Goal: Task Accomplishment & Management: Use online tool/utility

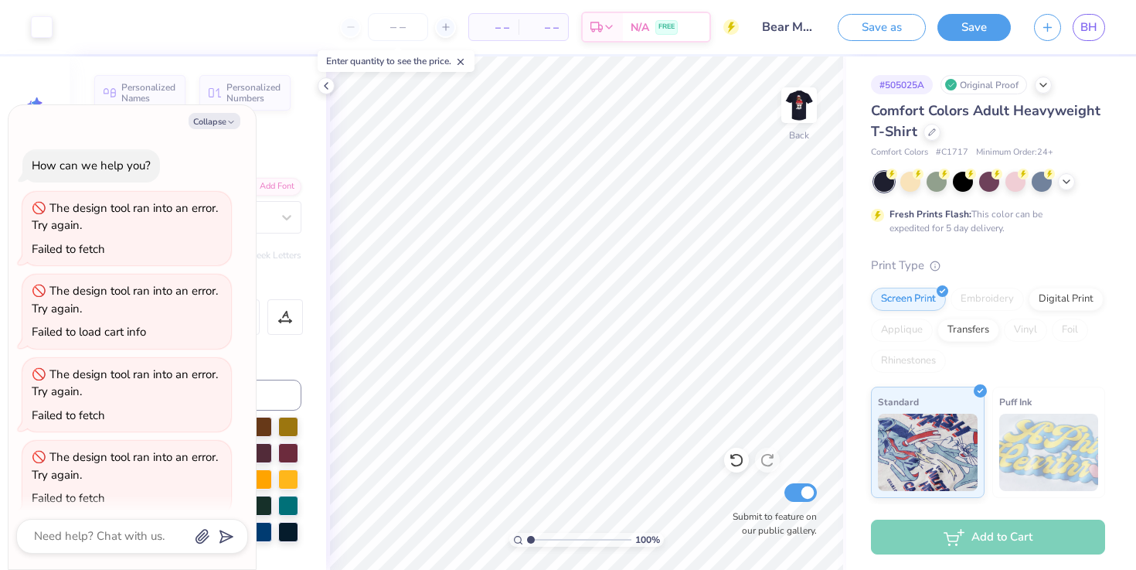
scroll to position [1927, 0]
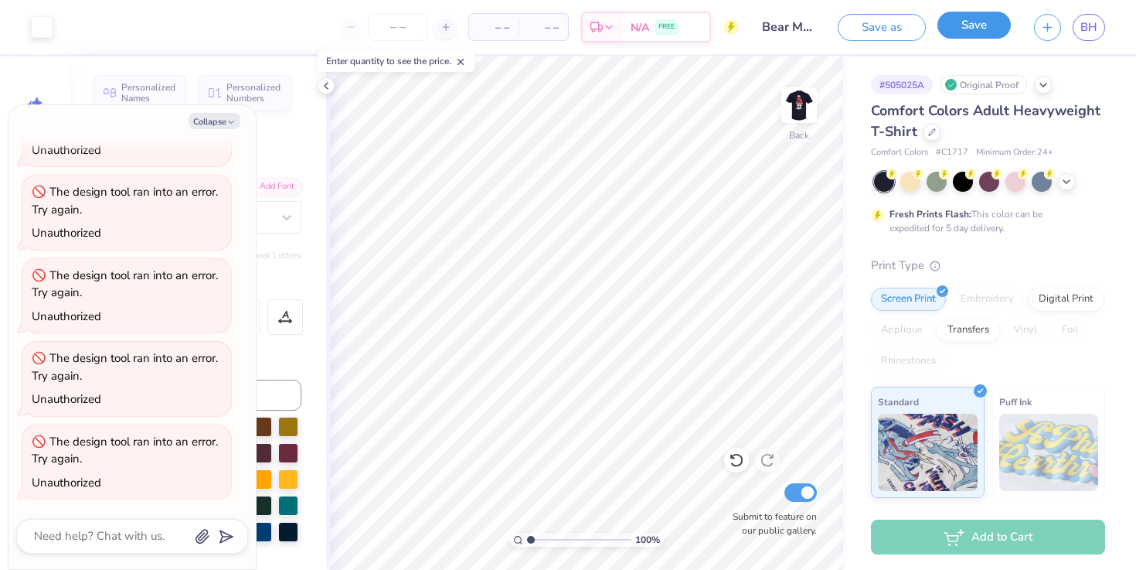
click at [962, 33] on button "Save" at bounding box center [974, 25] width 73 height 27
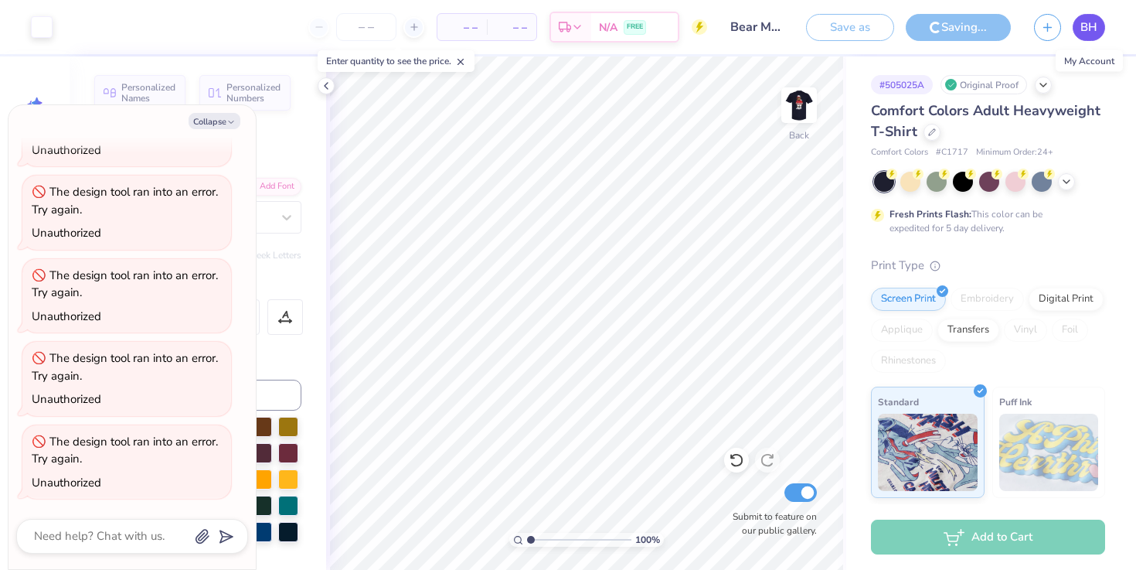
click at [1092, 28] on span "BH" at bounding box center [1088, 28] width 17 height 18
type textarea "x"
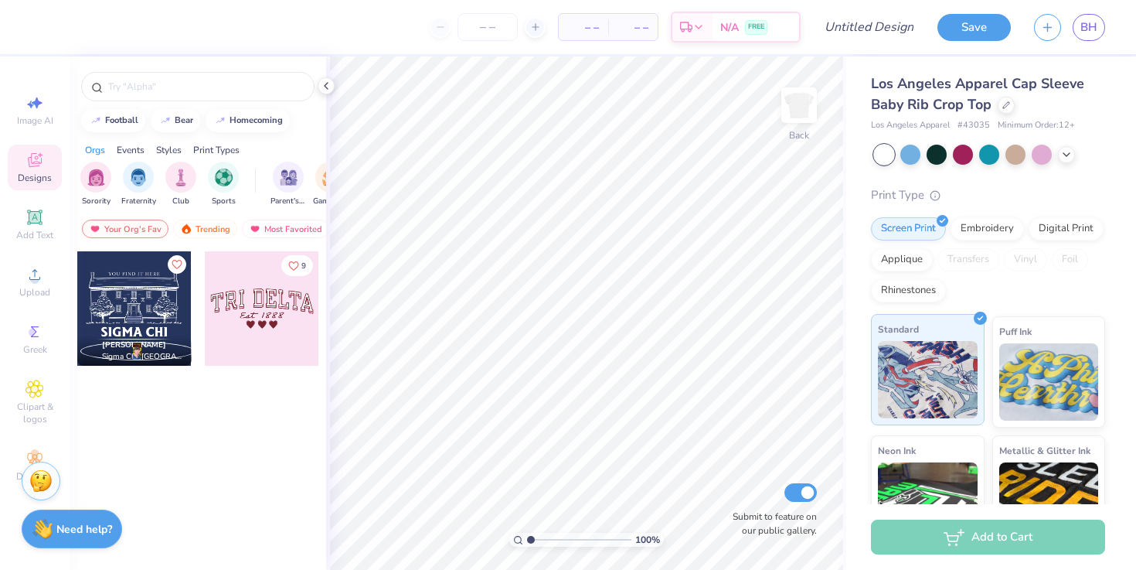
scroll to position [76, 0]
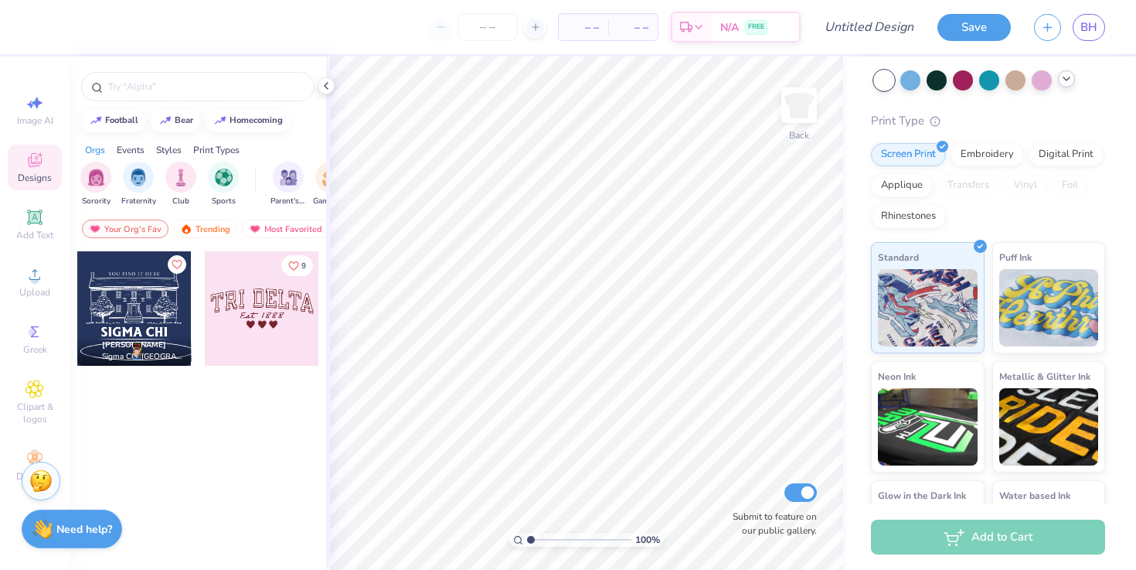
click at [1066, 77] on icon at bounding box center [1066, 79] width 12 height 12
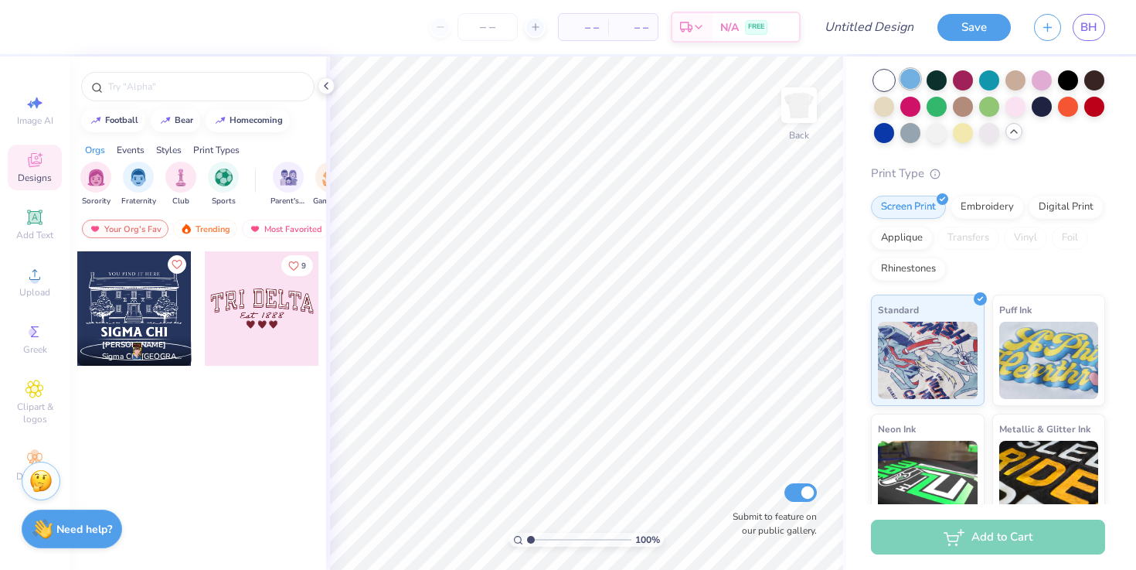
click at [913, 79] on div at bounding box center [910, 79] width 20 height 20
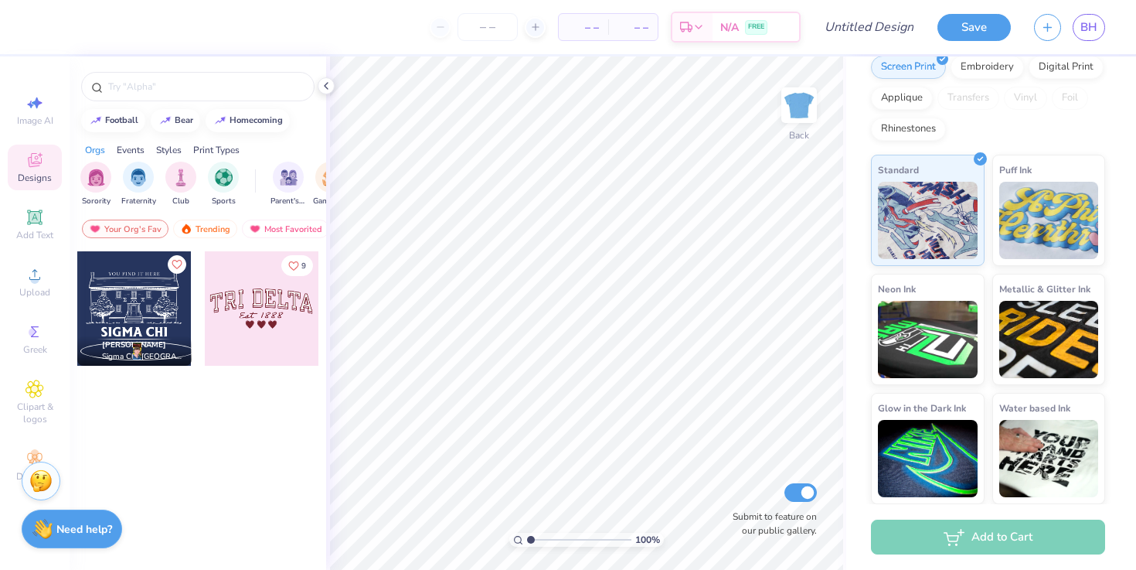
click at [262, 304] on div at bounding box center [146, 308] width 343 height 114
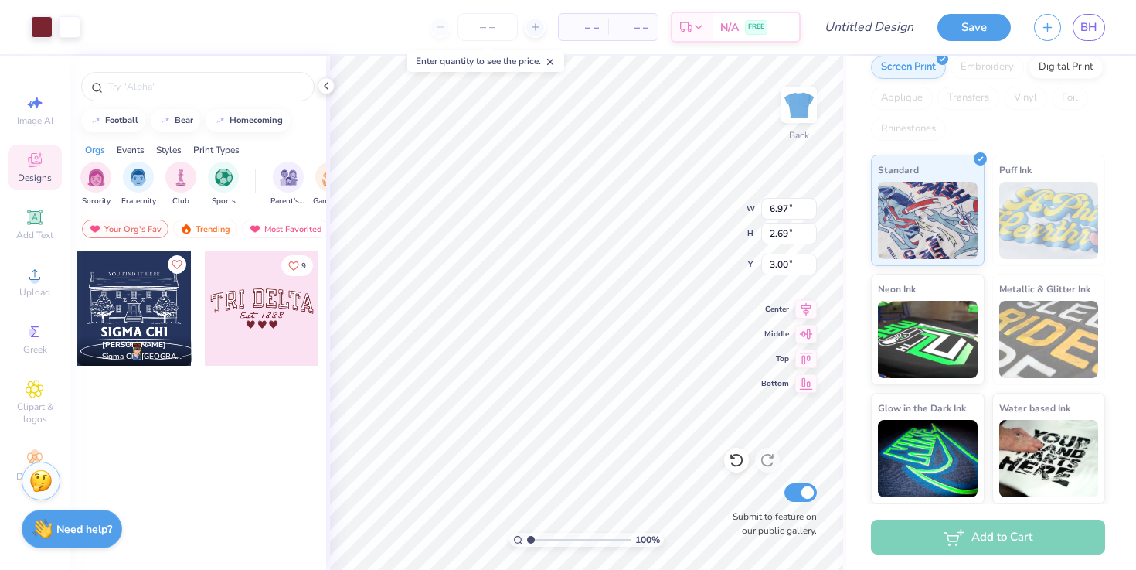
type input "1.65"
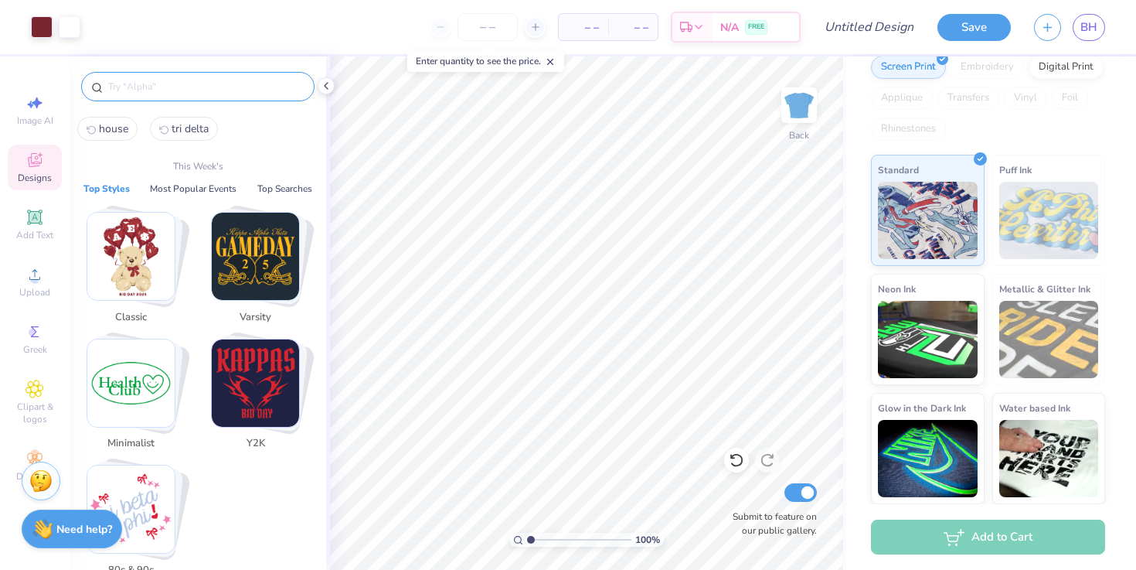
click at [150, 90] on input "text" at bounding box center [206, 86] width 198 height 15
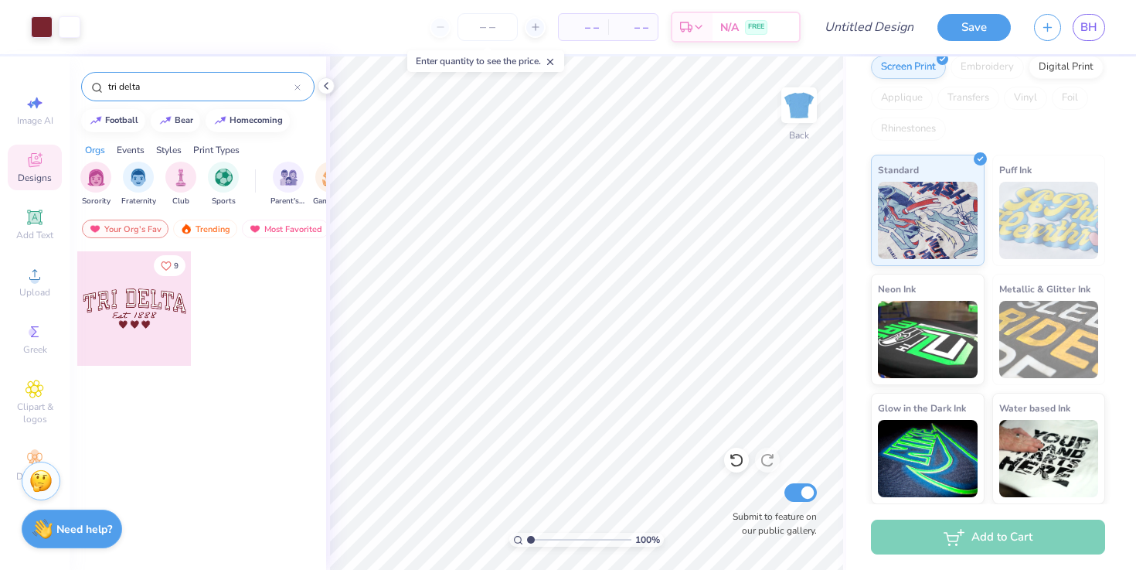
type input "tri delta"
click at [153, 311] on div at bounding box center [134, 308] width 114 height 114
click at [30, 327] on icon at bounding box center [35, 331] width 19 height 19
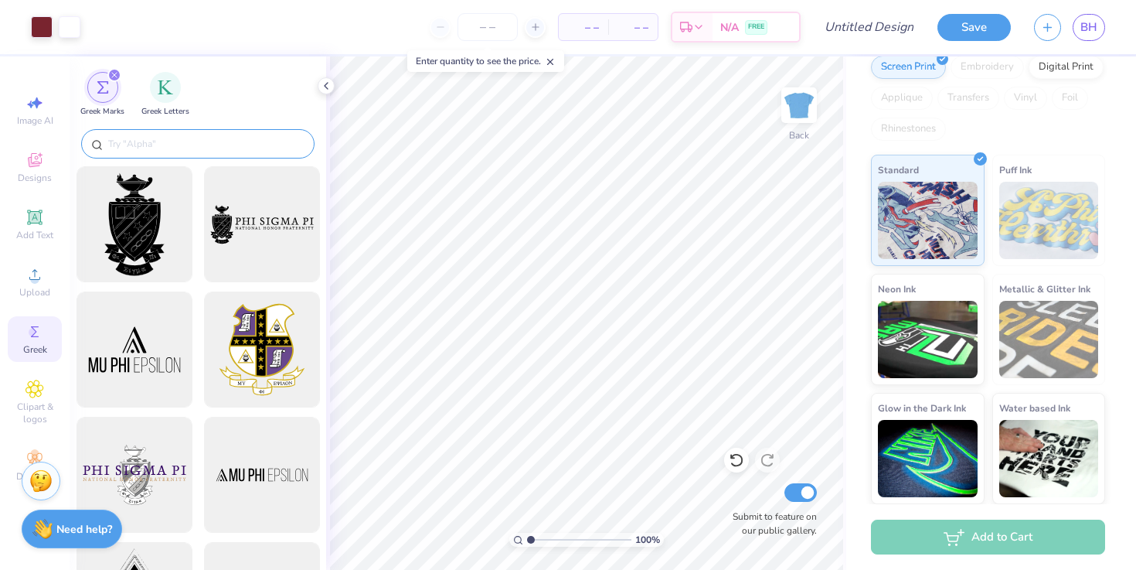
click at [185, 131] on div at bounding box center [197, 143] width 233 height 29
click at [164, 138] on input "text" at bounding box center [206, 143] width 198 height 15
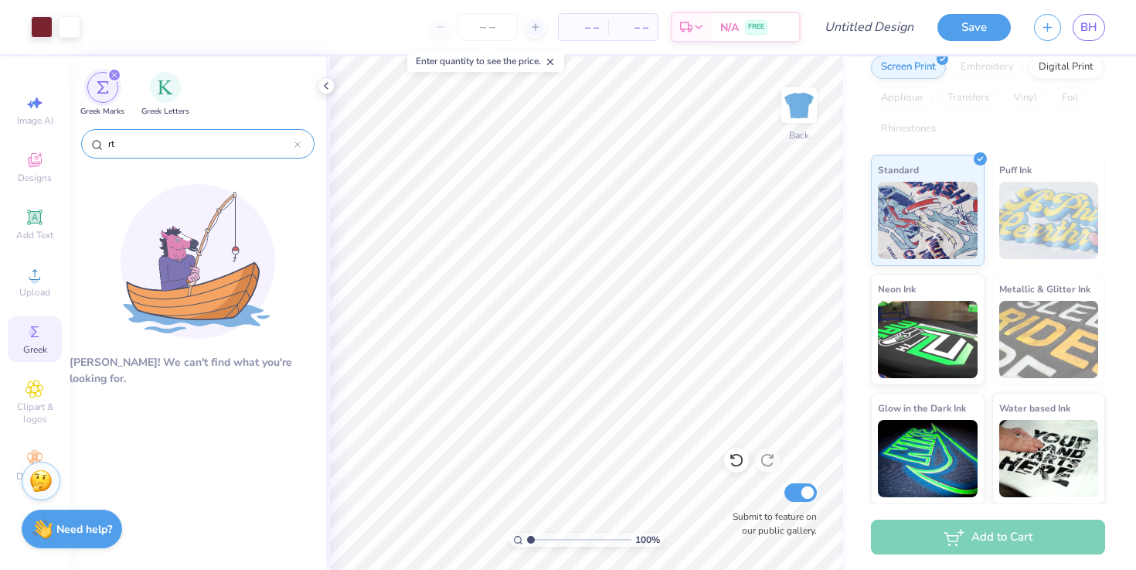
type input "r"
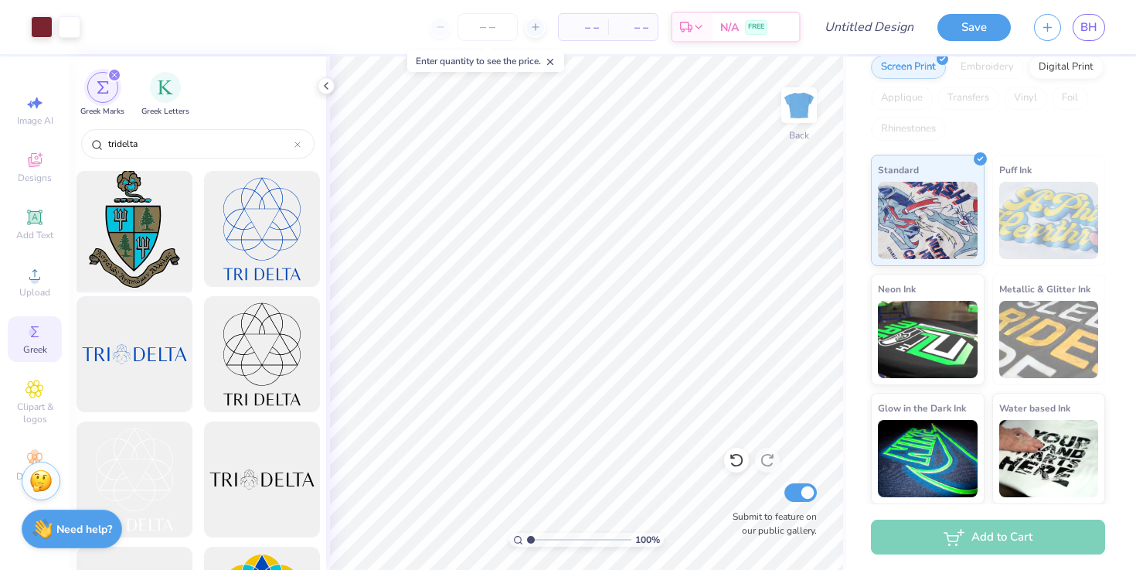
scroll to position [0, 0]
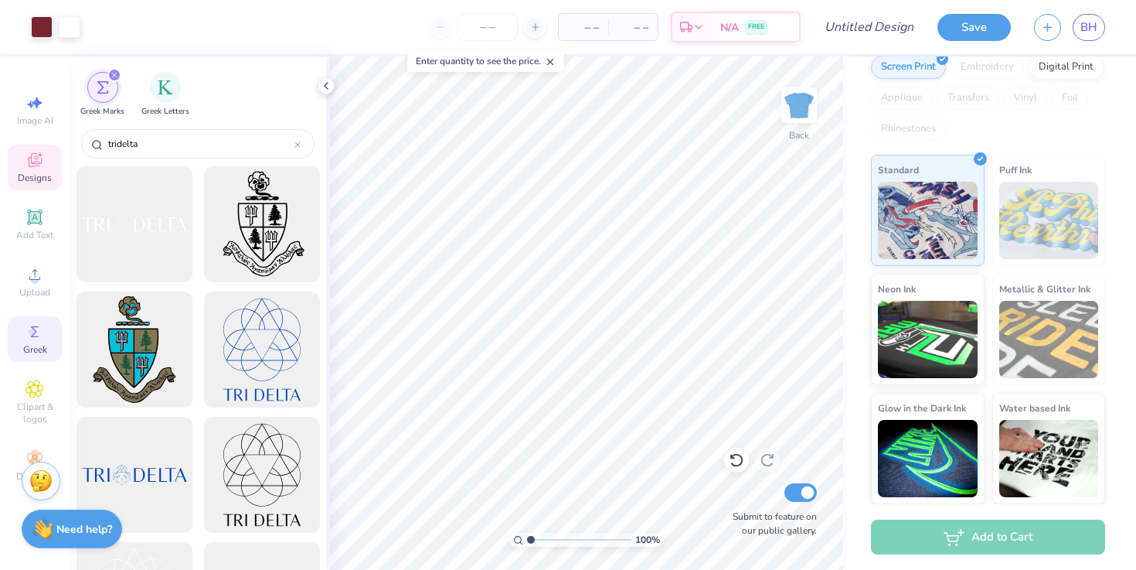
type input "tridelta"
click at [31, 176] on span "Designs" at bounding box center [35, 178] width 34 height 12
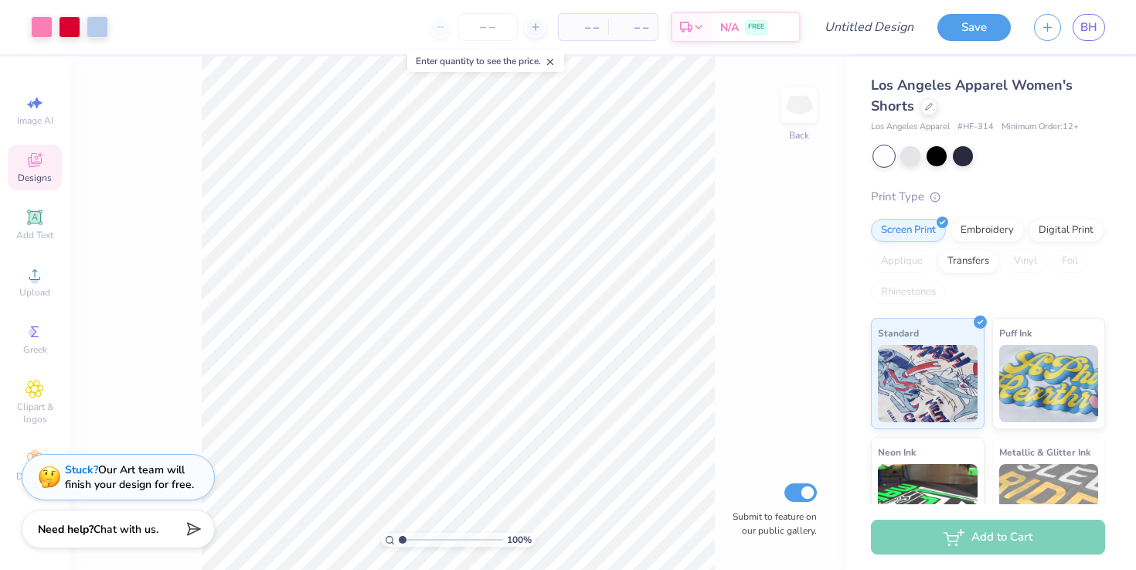
click at [37, 165] on icon at bounding box center [35, 160] width 14 height 14
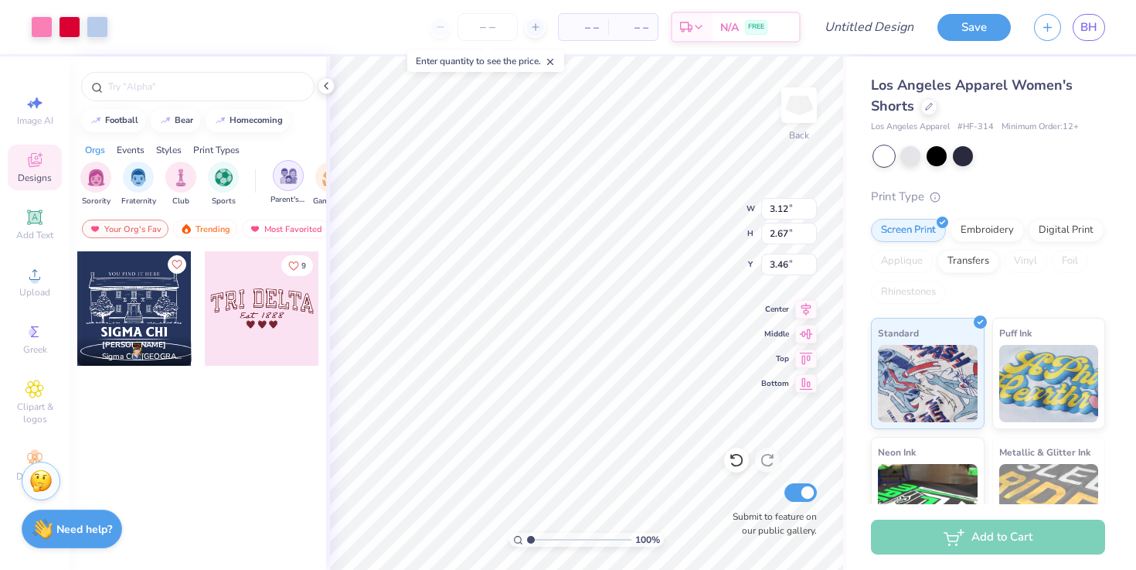
type input "3.46"
click at [323, 82] on icon at bounding box center [326, 86] width 12 height 12
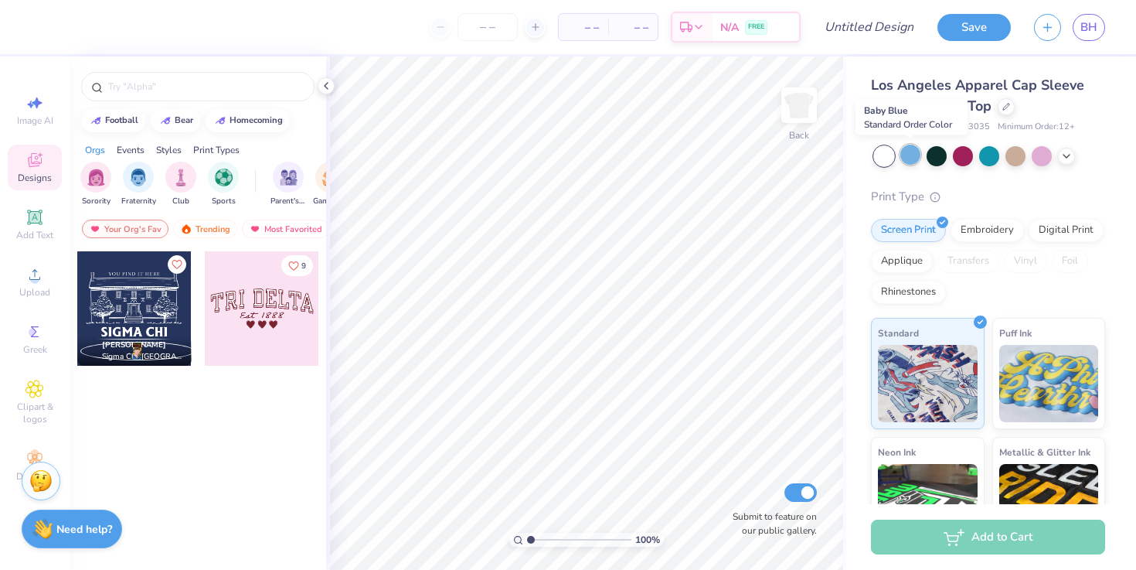
click at [914, 157] on div at bounding box center [910, 155] width 20 height 20
click at [893, 264] on div "Applique" at bounding box center [902, 258] width 62 height 23
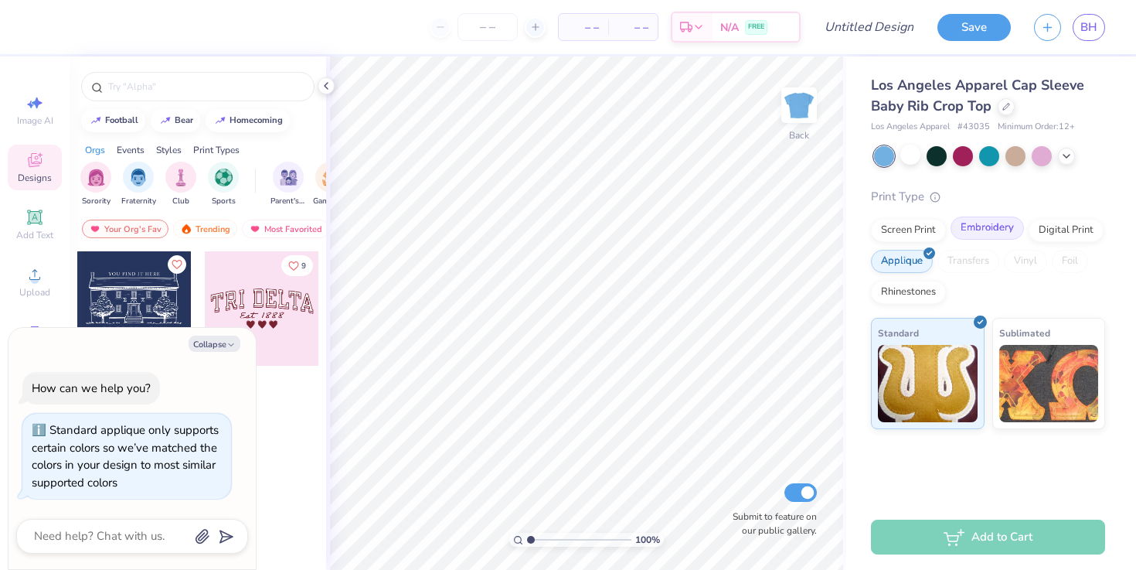
click at [988, 237] on div "Embroidery" at bounding box center [987, 227] width 73 height 23
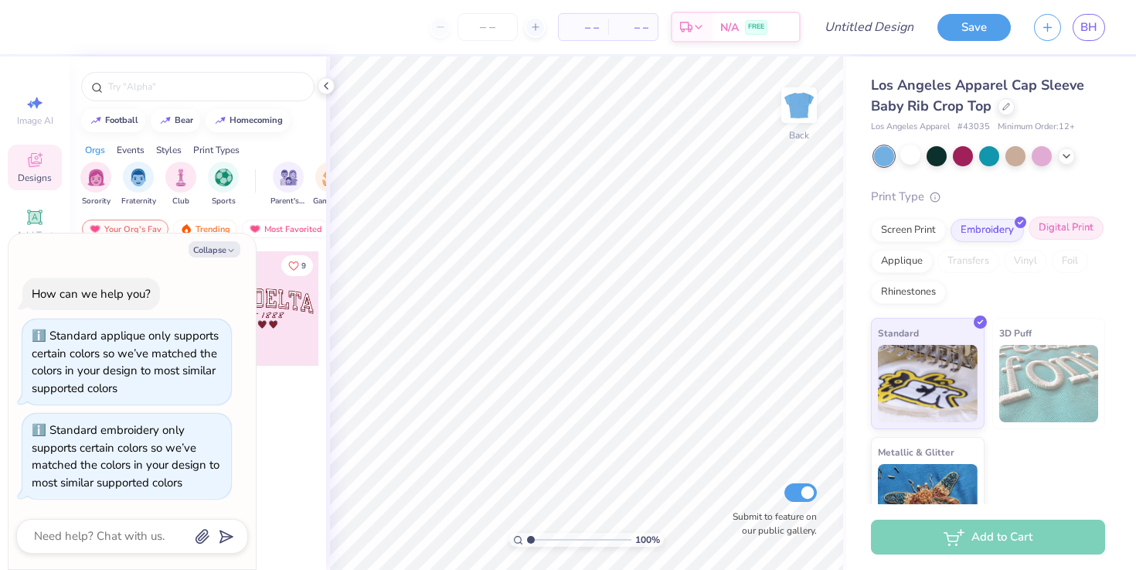
click at [1070, 230] on div "Digital Print" at bounding box center [1066, 227] width 75 height 23
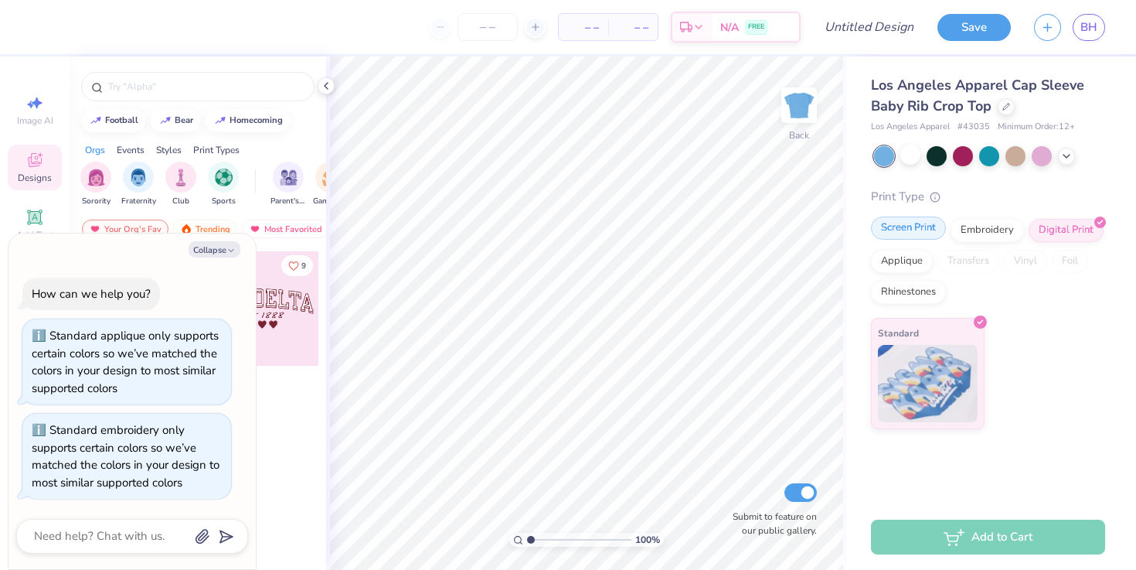
click at [928, 222] on div "Screen Print" at bounding box center [908, 227] width 75 height 23
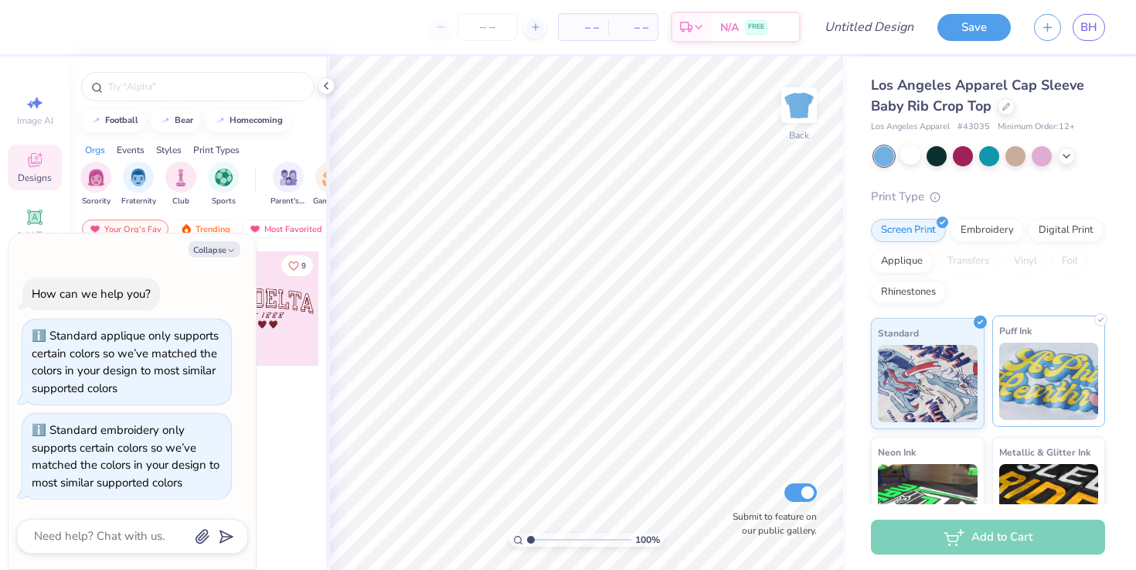
scroll to position [163, 0]
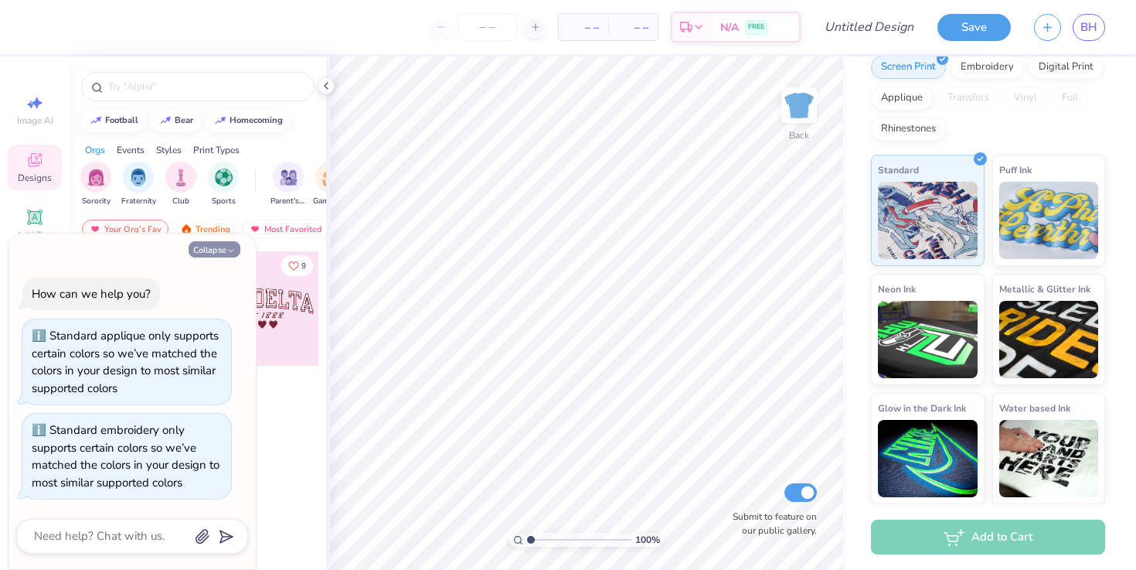
click at [226, 248] on icon "button" at bounding box center [230, 250] width 9 height 9
type textarea "x"
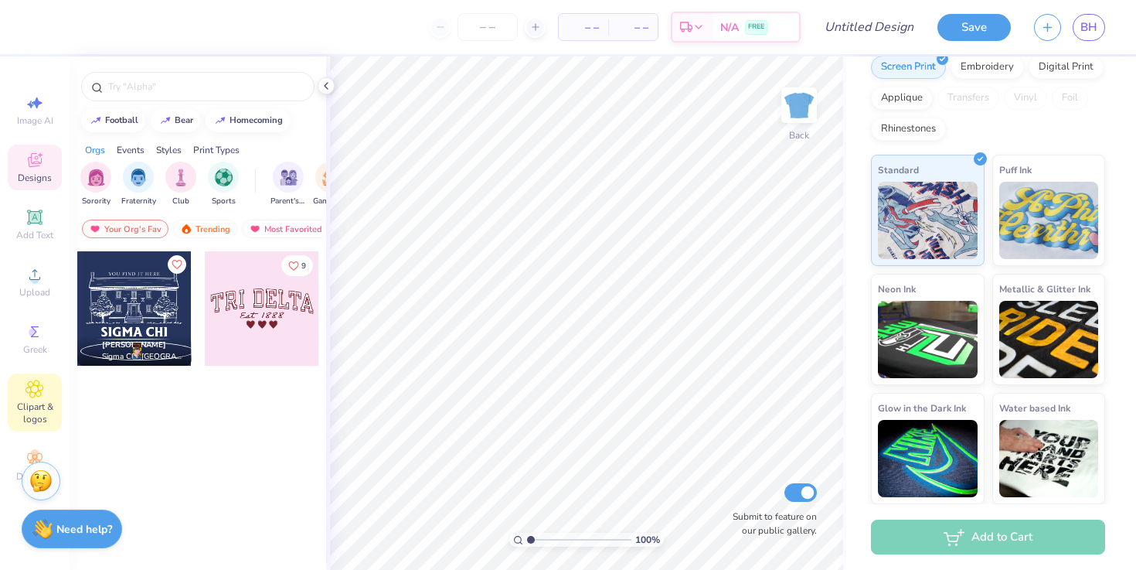
click at [36, 386] on icon at bounding box center [35, 389] width 8 height 8
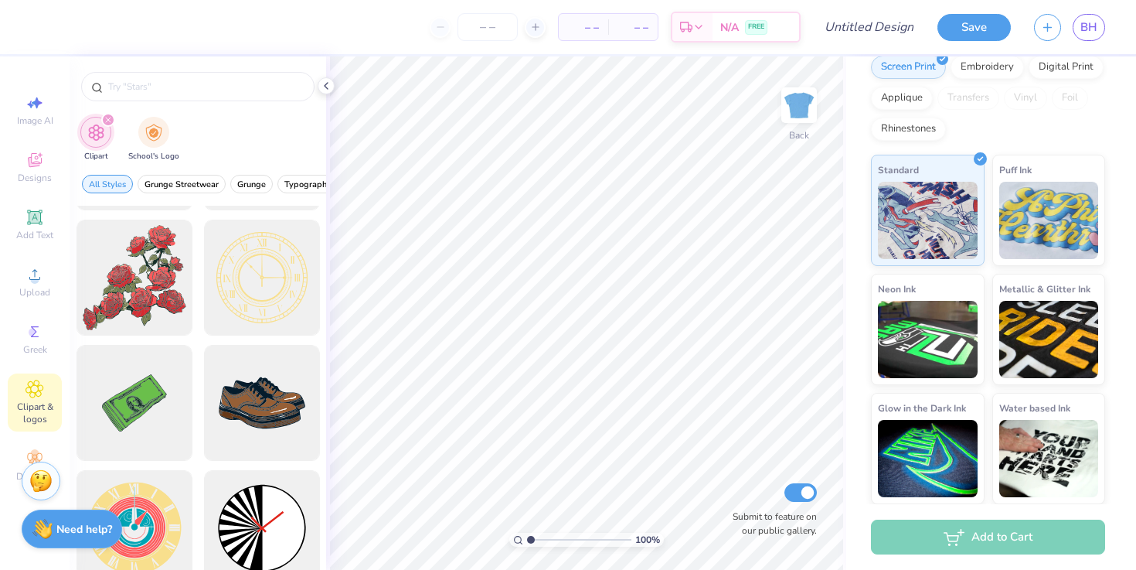
scroll to position [239, 0]
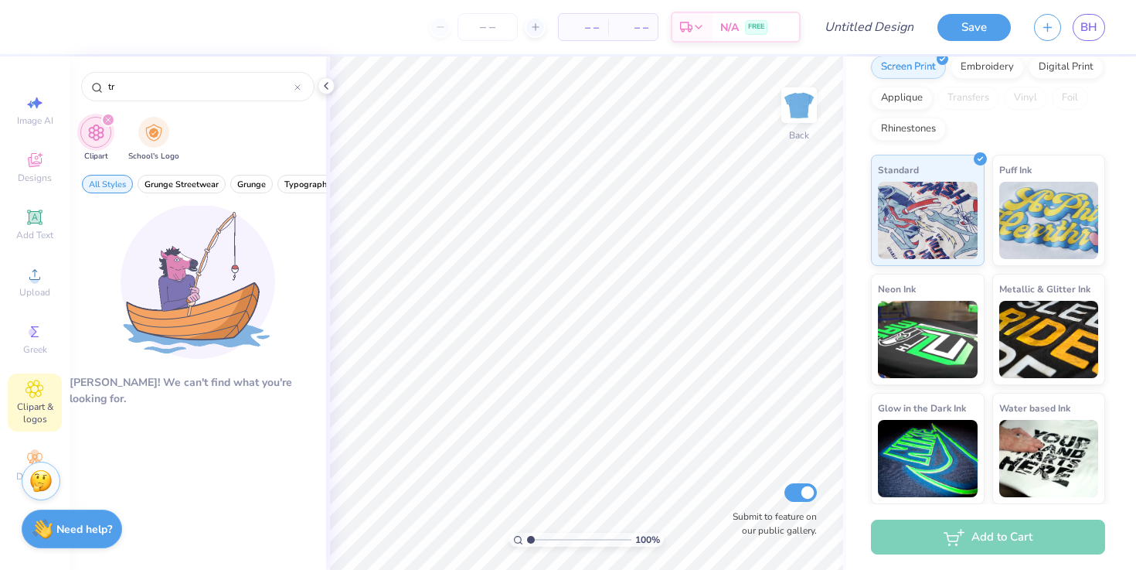
type input "t"
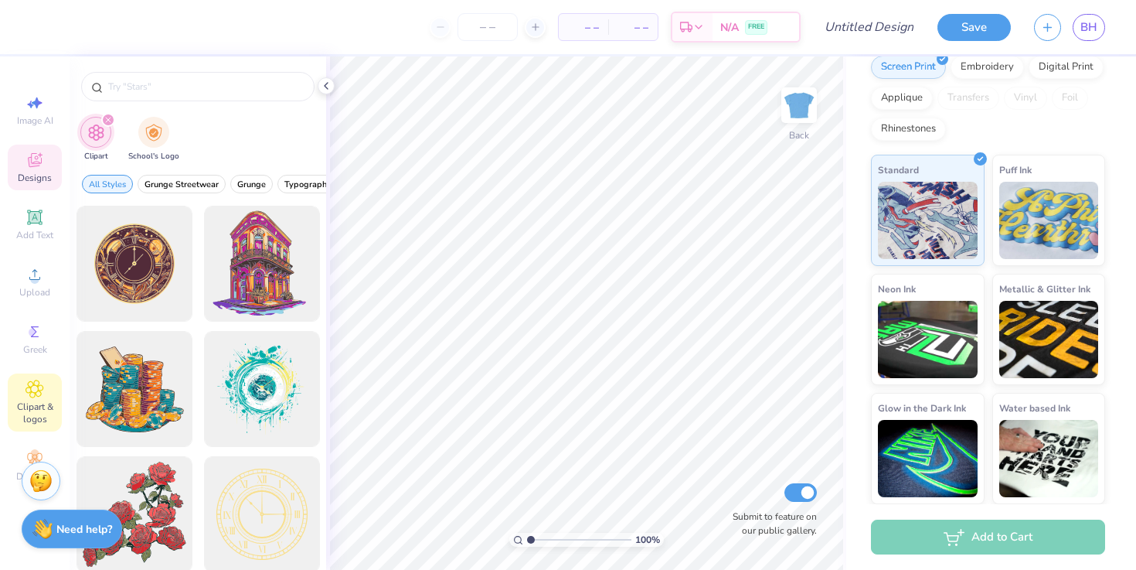
click at [21, 165] on div "Designs" at bounding box center [35, 168] width 54 height 46
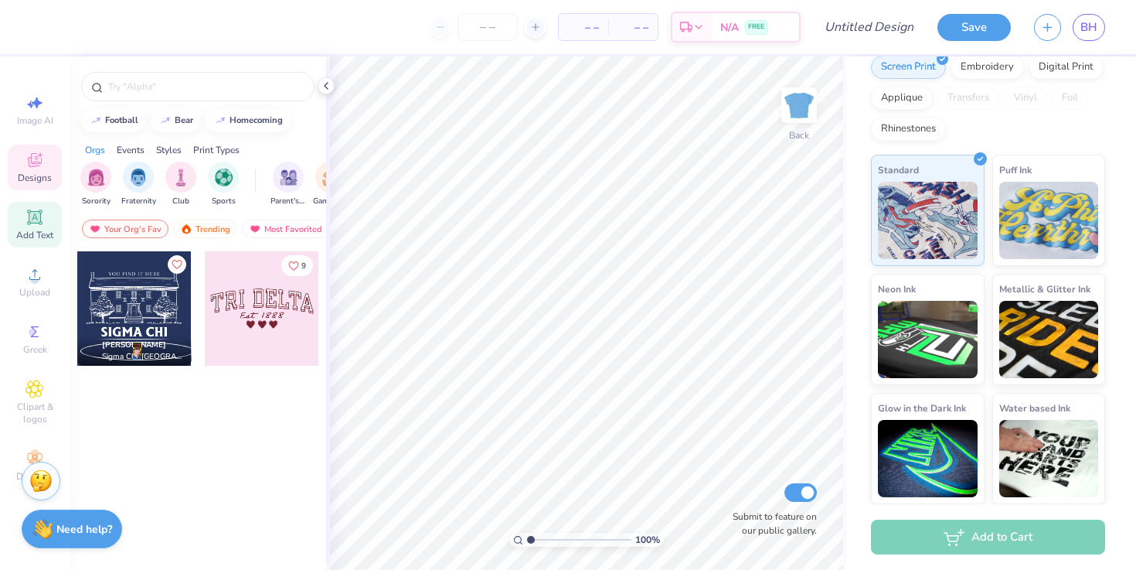
click at [29, 224] on icon at bounding box center [35, 217] width 19 height 19
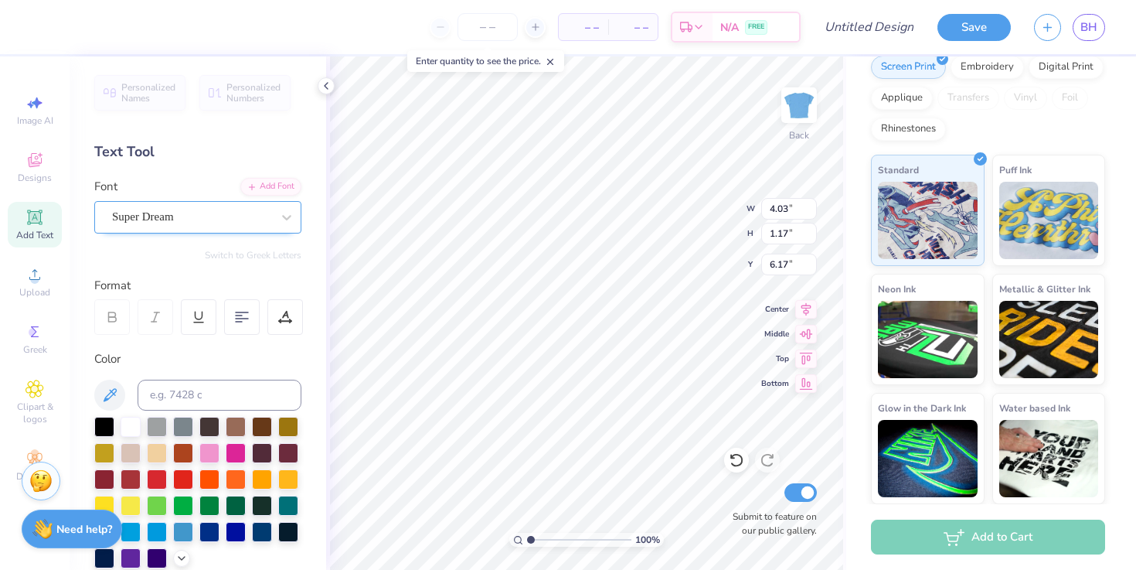
click at [176, 215] on div "Super Dream" at bounding box center [192, 217] width 162 height 24
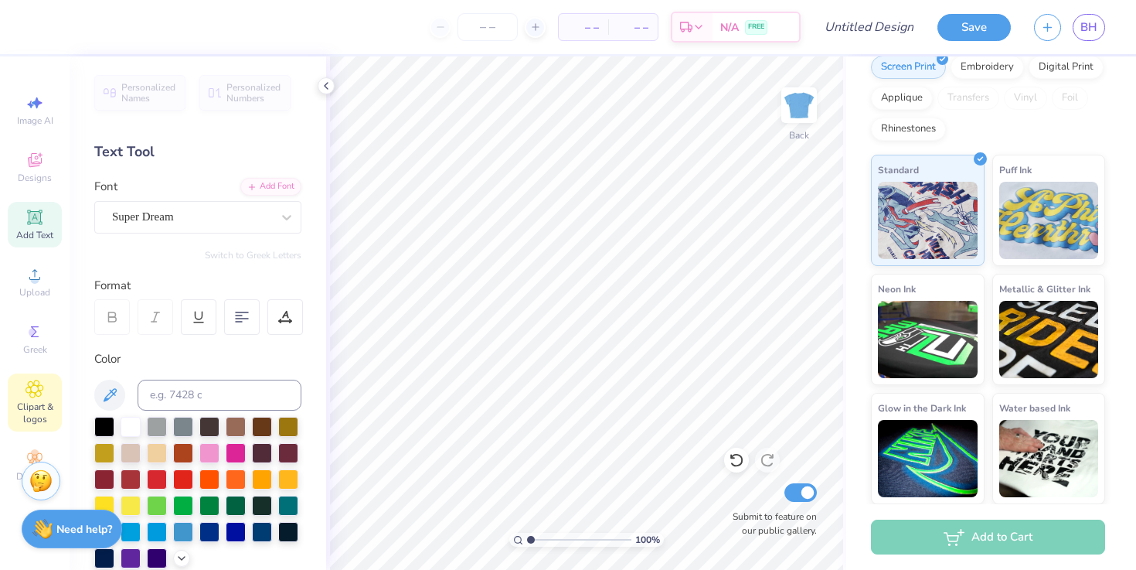
click at [43, 400] on span "Clipart & logos" at bounding box center [35, 412] width 54 height 25
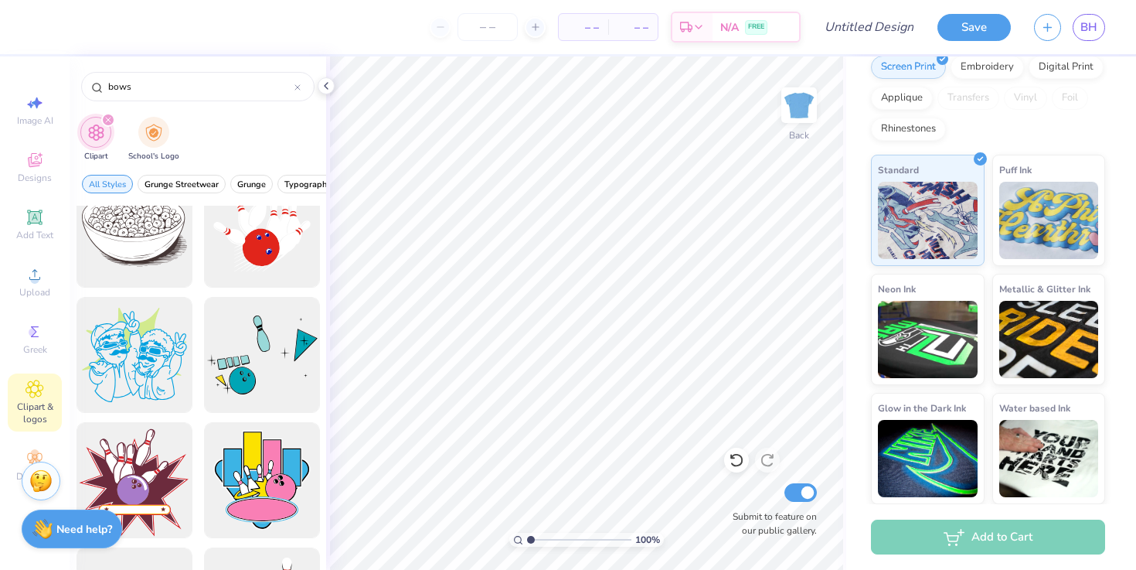
scroll to position [585, 0]
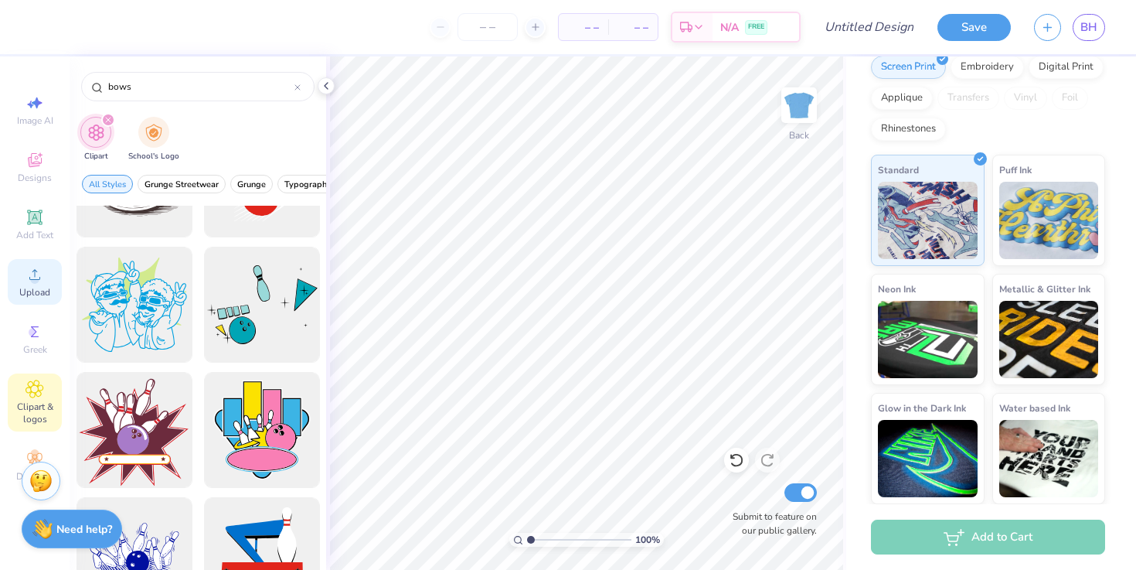
type input "bows"
click at [29, 282] on icon at bounding box center [35, 274] width 19 height 19
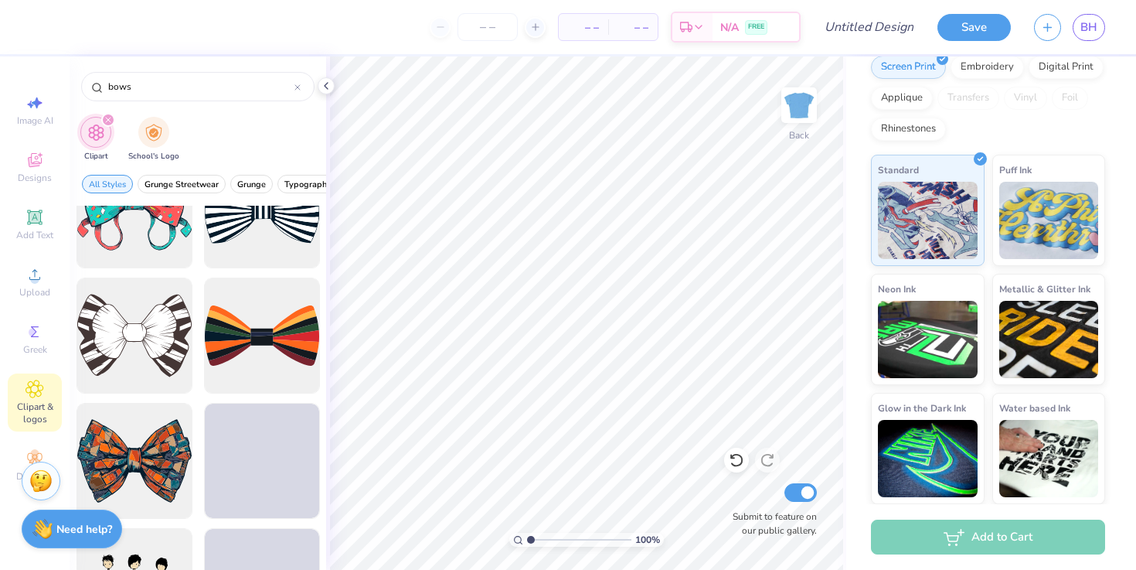
scroll to position [1298, 0]
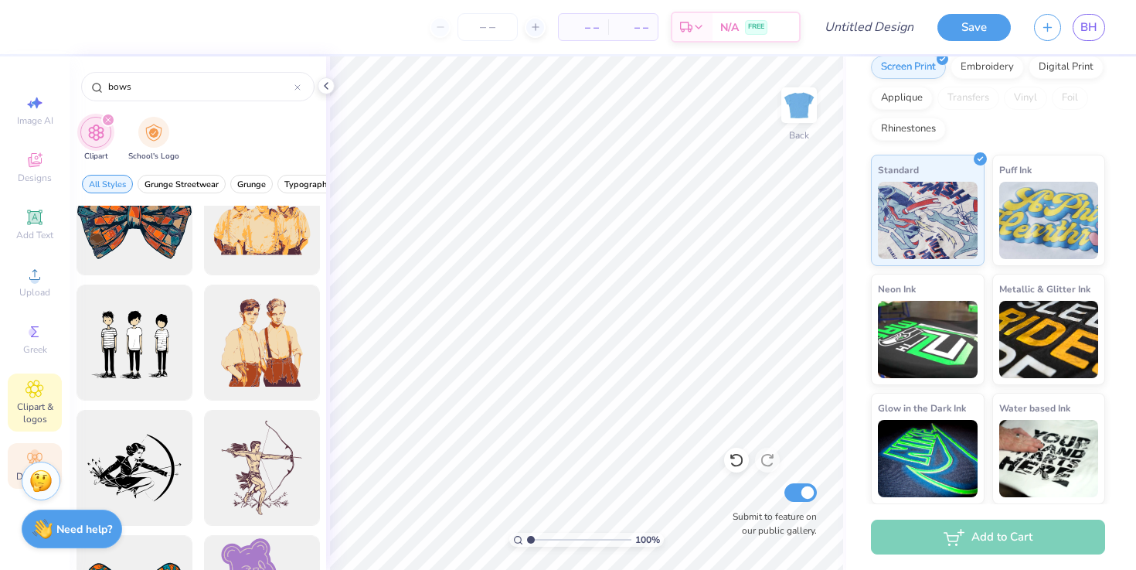
click at [22, 451] on div "Decorate" at bounding box center [35, 466] width 54 height 46
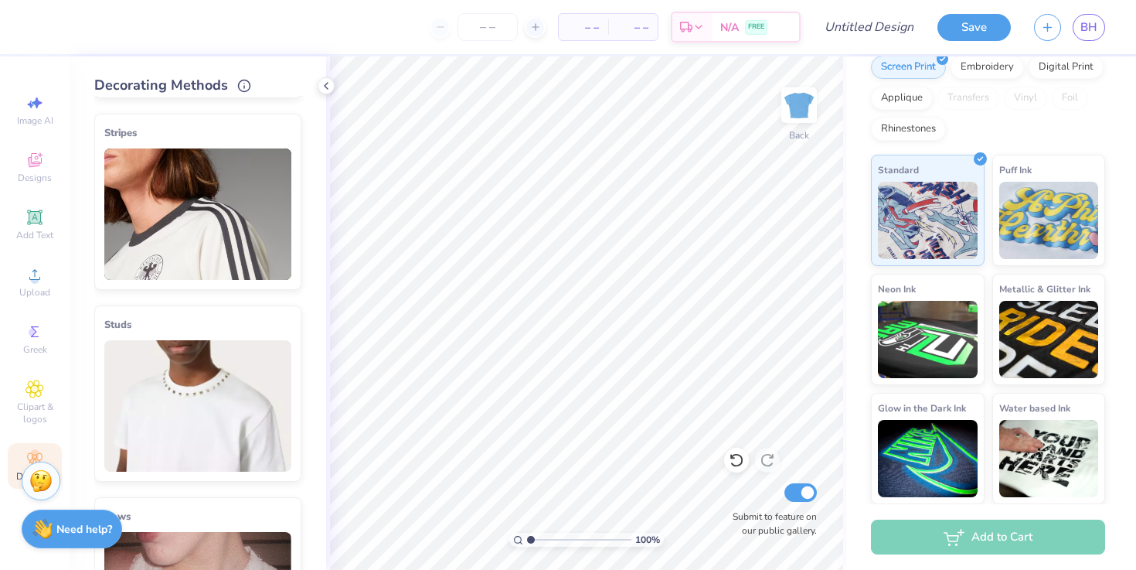
scroll to position [0, 0]
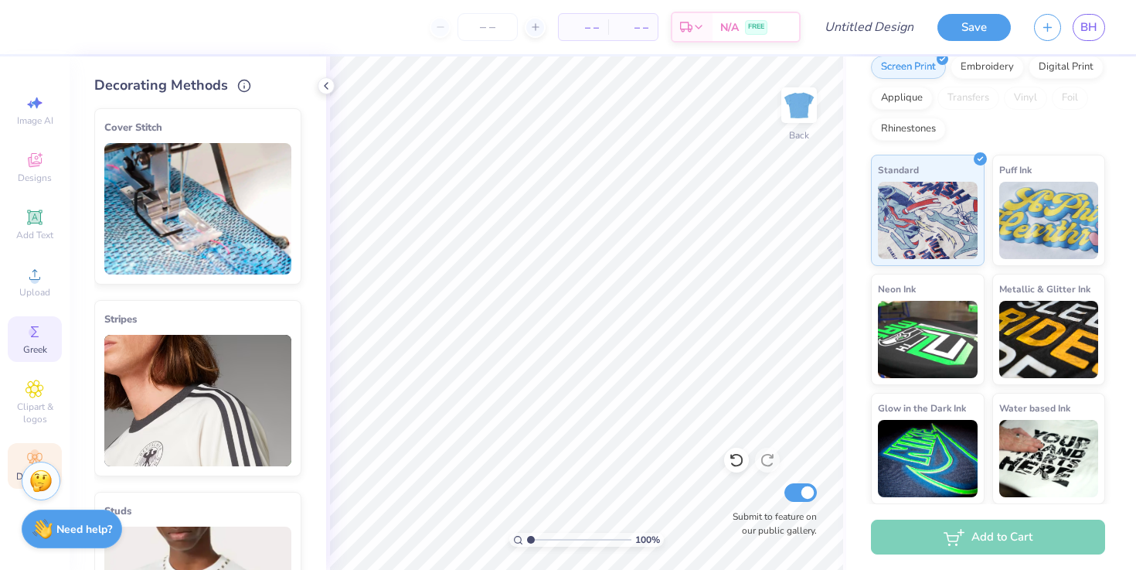
click at [32, 337] on icon at bounding box center [35, 331] width 19 height 19
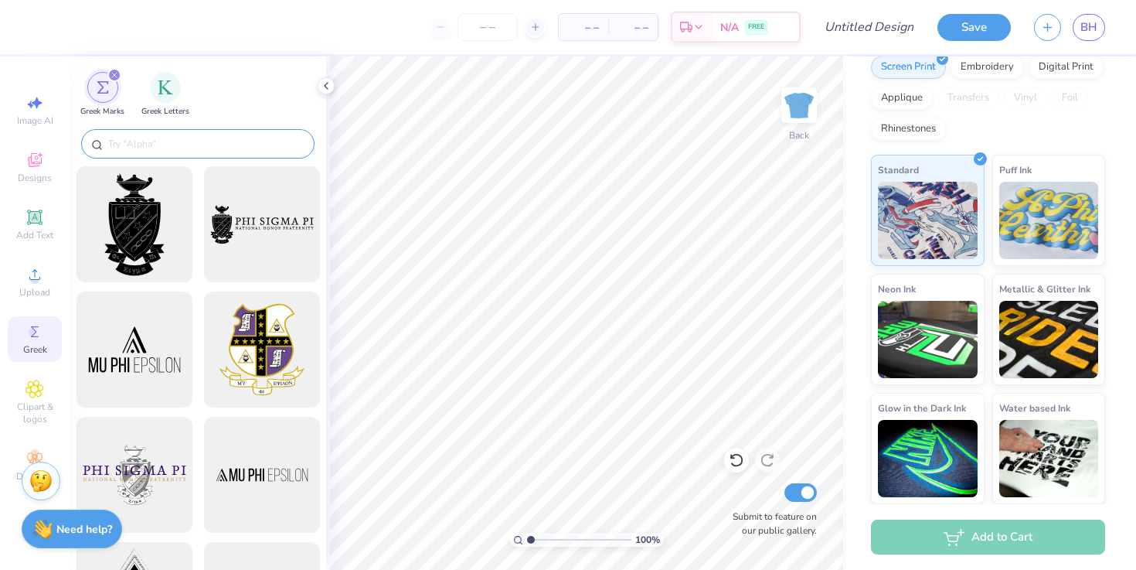
click at [151, 148] on input "text" at bounding box center [206, 143] width 198 height 15
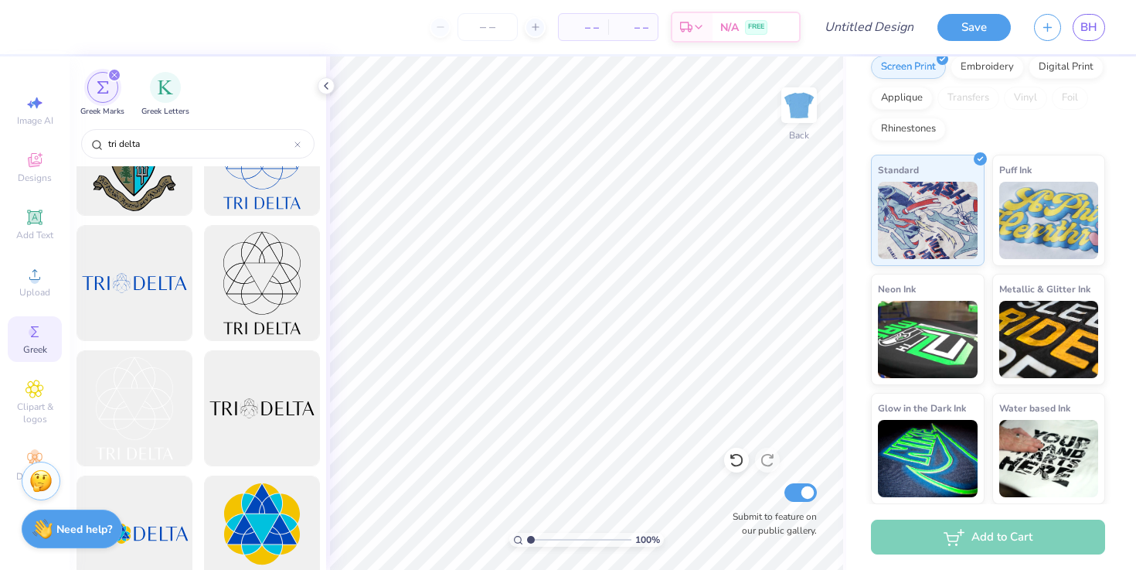
scroll to position [222, 0]
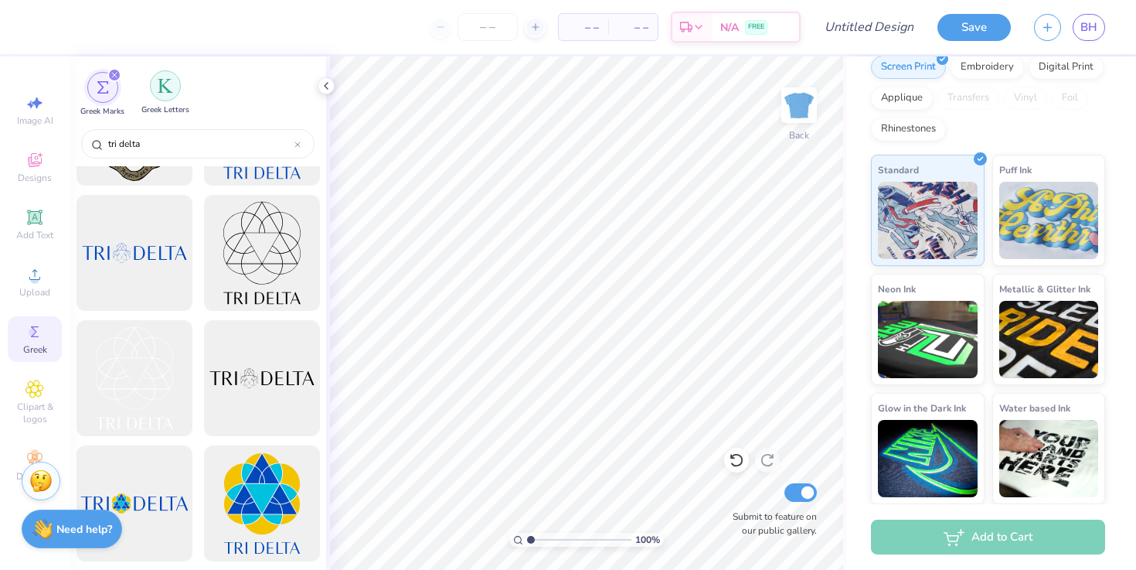
type input "tri delta"
click at [174, 97] on div "filter for Greek Letters" at bounding box center [165, 85] width 31 height 31
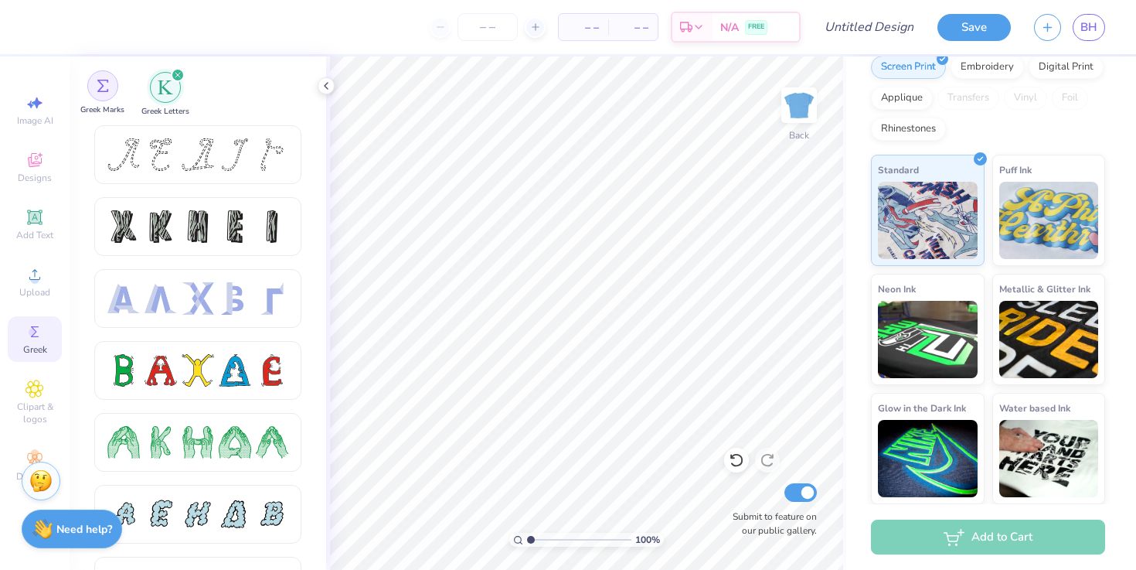
click at [103, 100] on div "filter for Greek Marks" at bounding box center [102, 85] width 31 height 31
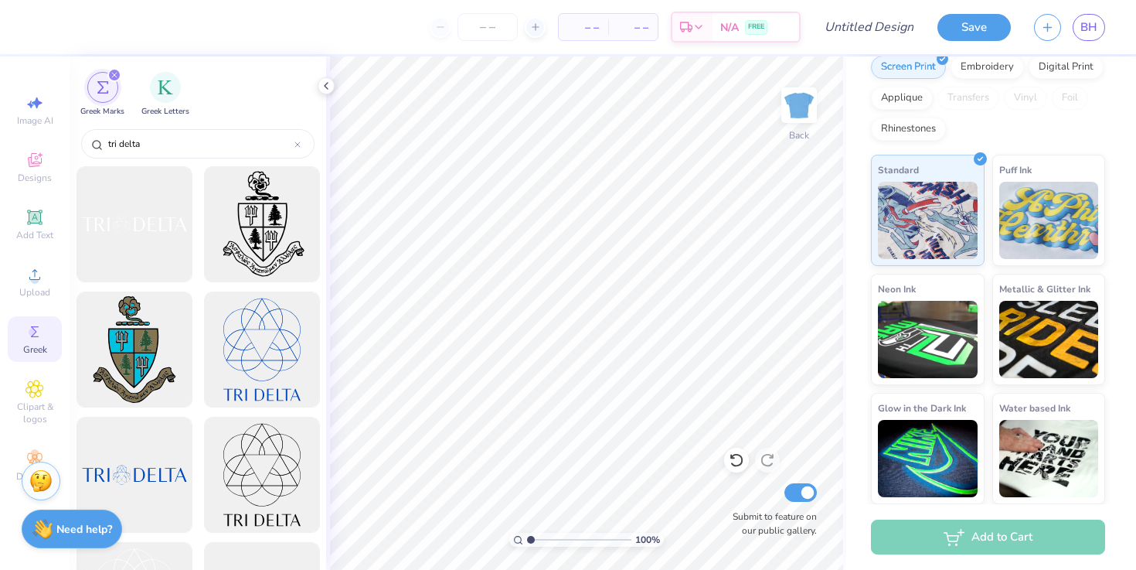
drag, startPoint x: 161, startPoint y: 144, endPoint x: 5, endPoint y: 139, distance: 155.4
click at [4, 141] on div "– – Per Item – – Total Est. Delivery N/A FREE Design Title Save BH Image AI Des…" at bounding box center [568, 285] width 1136 height 570
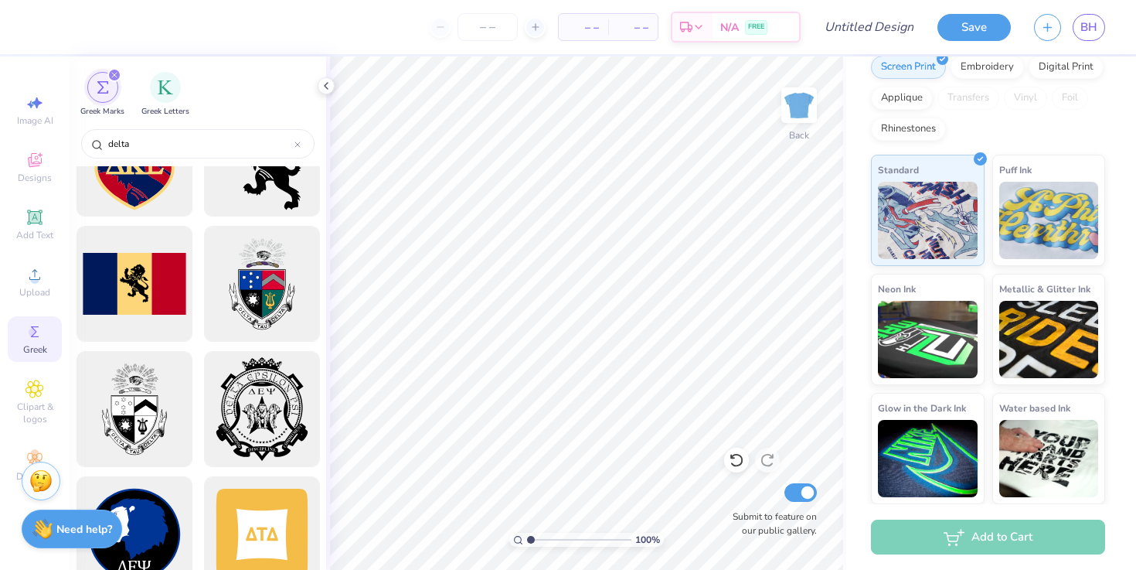
scroll to position [873, 0]
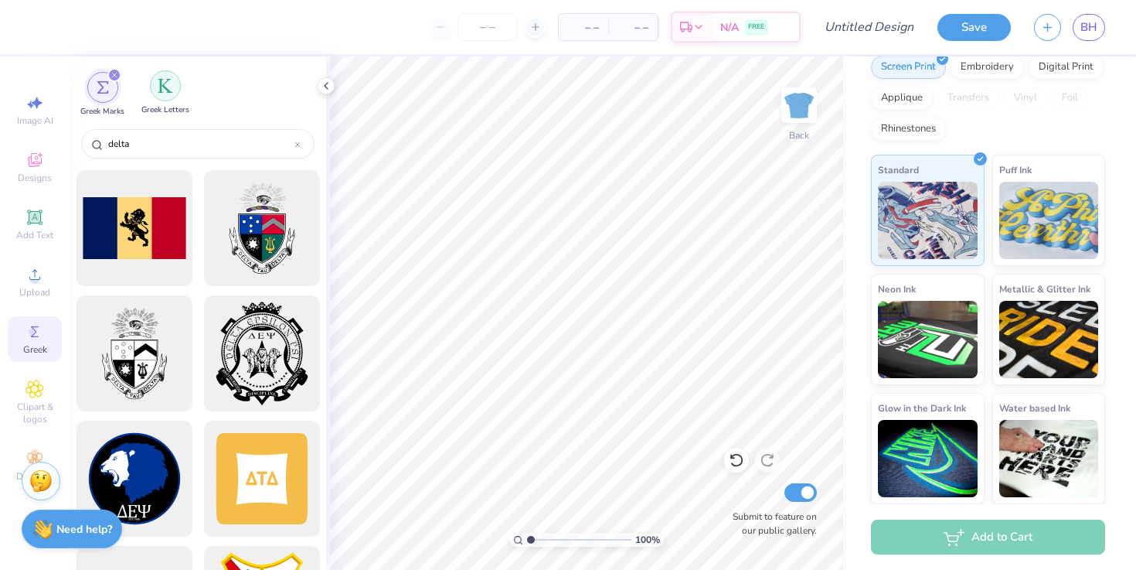
type input "delta"
click at [173, 91] on div "filter for Greek Letters" at bounding box center [165, 85] width 31 height 31
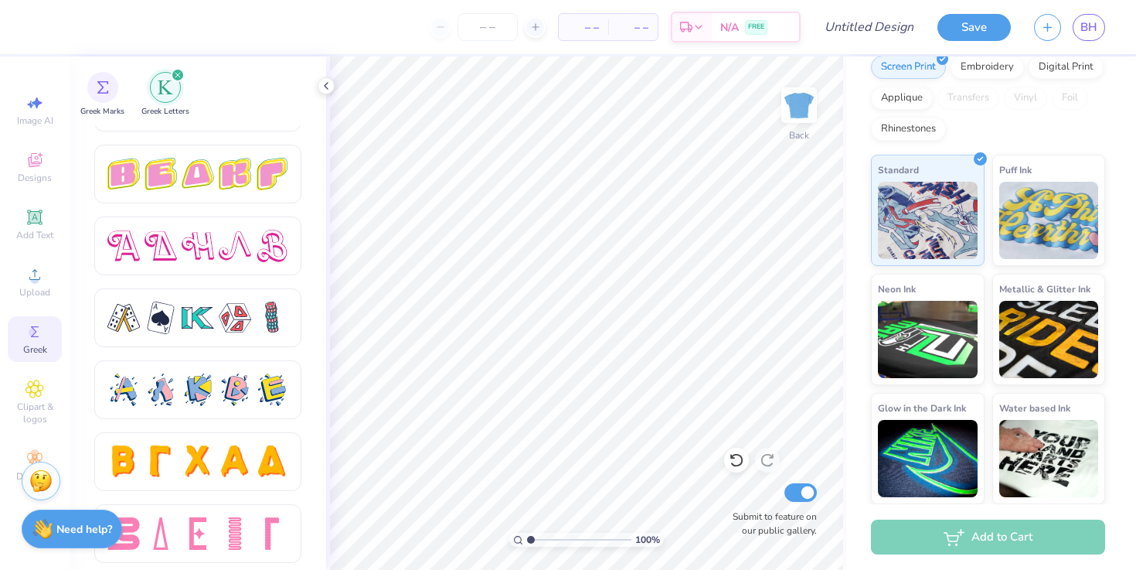
scroll to position [2644, 0]
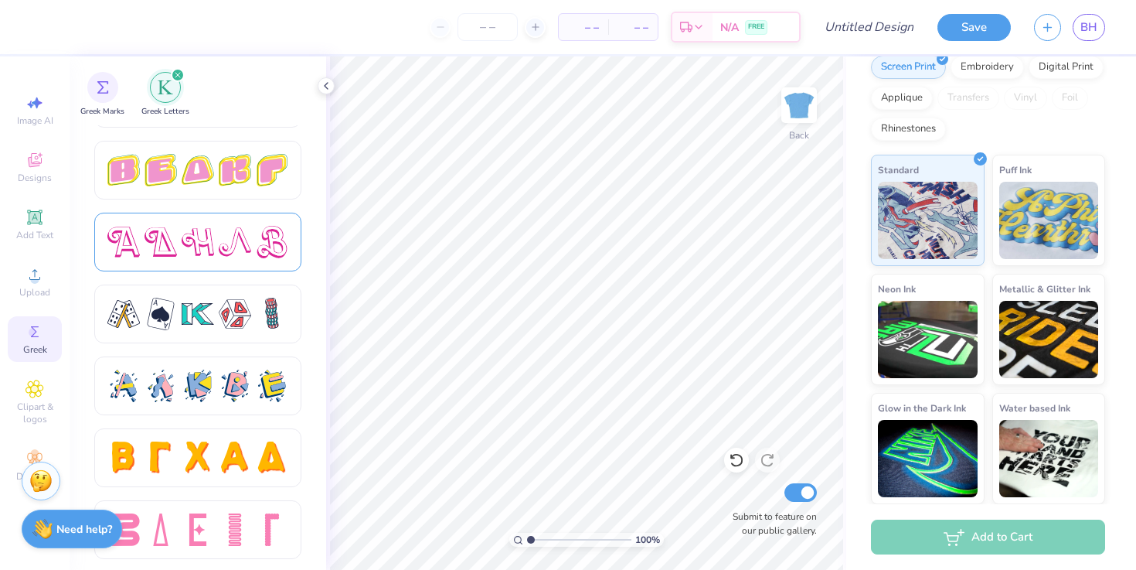
click at [197, 250] on div at bounding box center [198, 242] width 32 height 32
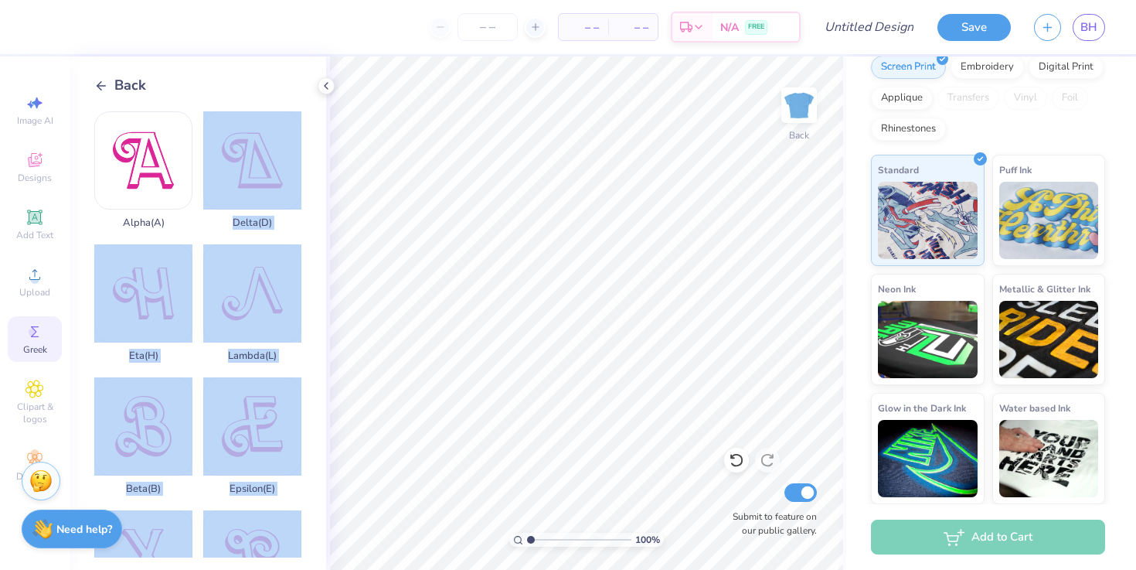
click at [556, 340] on div "– – Per Item – – Total Est. Delivery N/A FREE Design Title Save BH Image AI Des…" at bounding box center [568, 285] width 1136 height 570
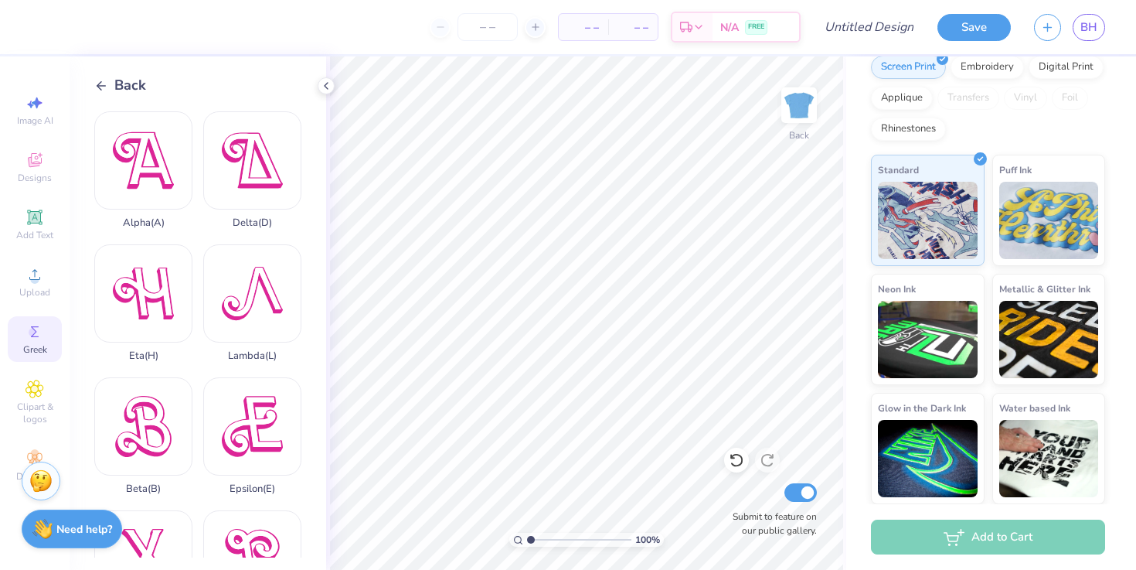
click at [273, 78] on div "Back" at bounding box center [210, 85] width 232 height 21
click at [258, 133] on div "Delta ( D )" at bounding box center [252, 169] width 98 height 117
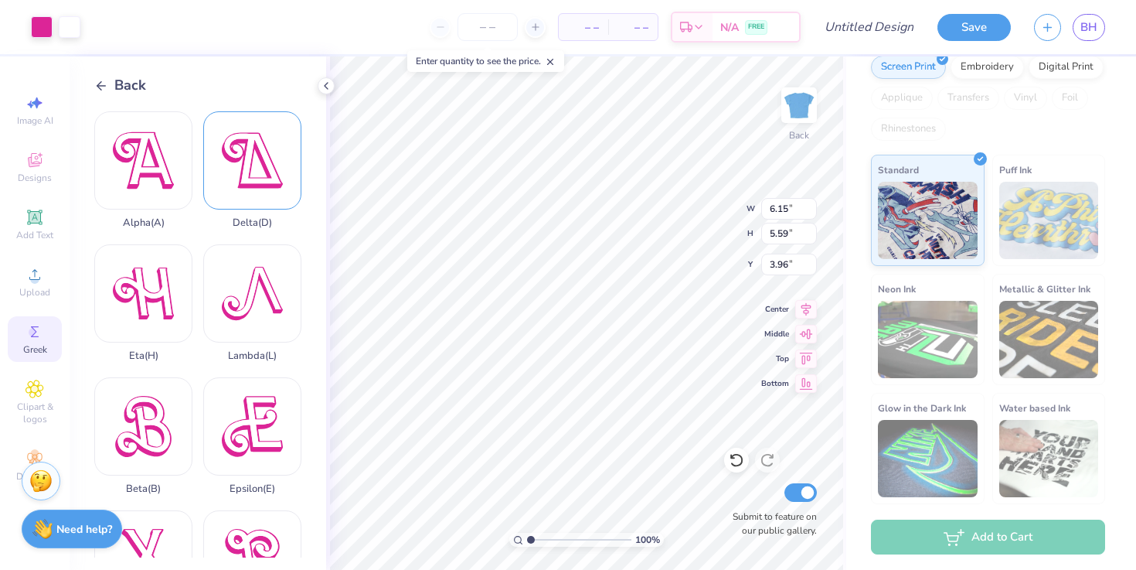
click at [295, 199] on div "Delta ( D )" at bounding box center [252, 169] width 98 height 117
type input "2.95"
type input "2.68"
type input "6.86"
type input "6.15"
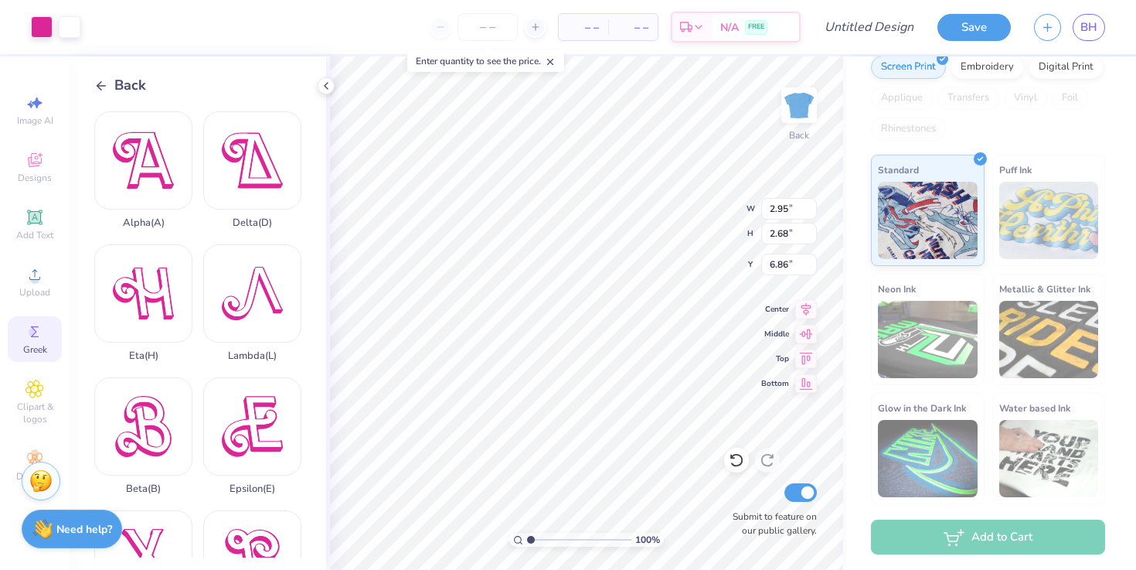
type input "5.59"
type input "3.96"
type input "3.75"
type input "3.41"
type input "6.13"
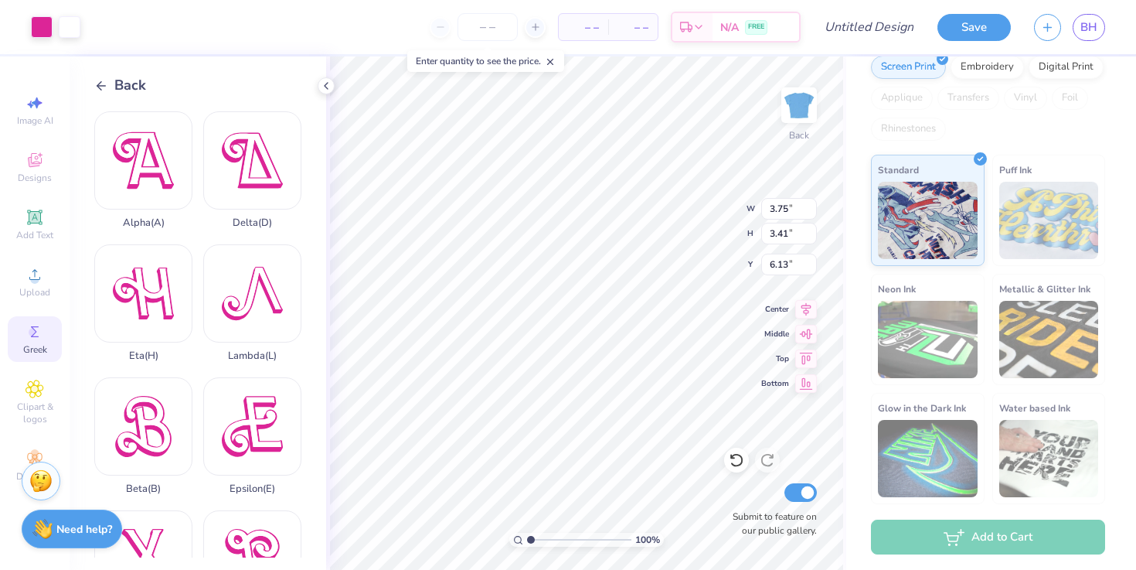
type input "2.95"
type input "2.68"
type input "1.88"
type input "3.75"
type input "3.41"
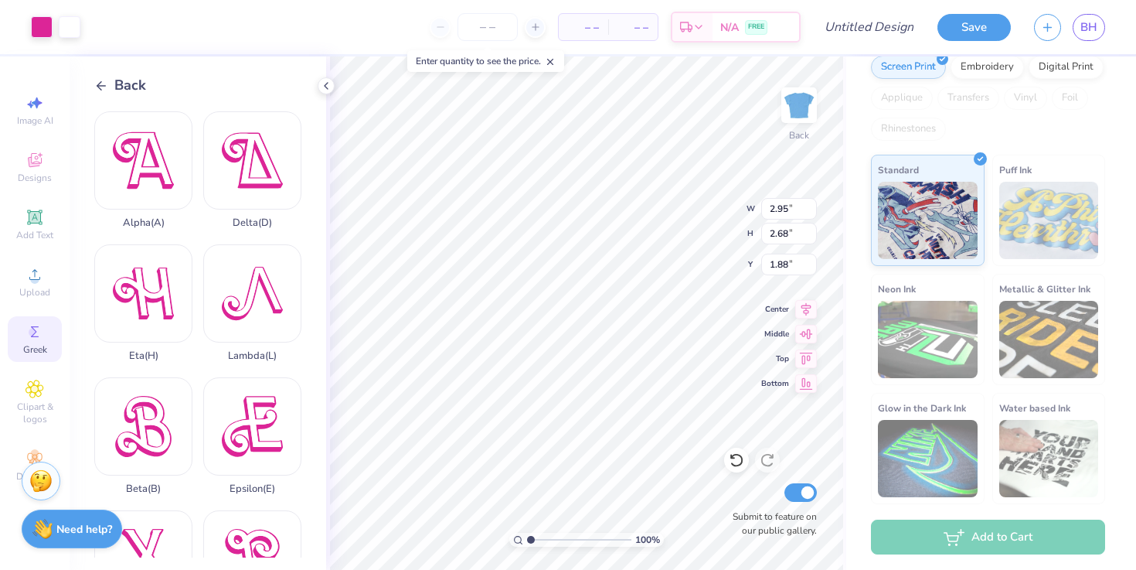
type input "6.13"
type input "3.13"
type input "2.84"
type input "6.70"
type input "2.95"
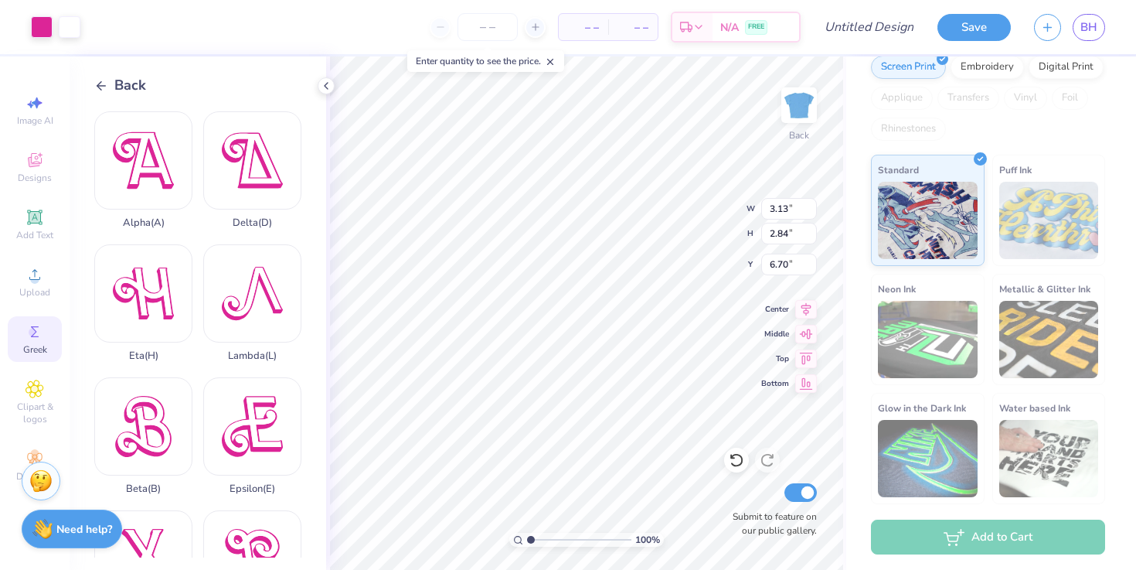
type input "2.68"
type input "1.89"
type input "3.13"
type input "2.84"
type input "6.75"
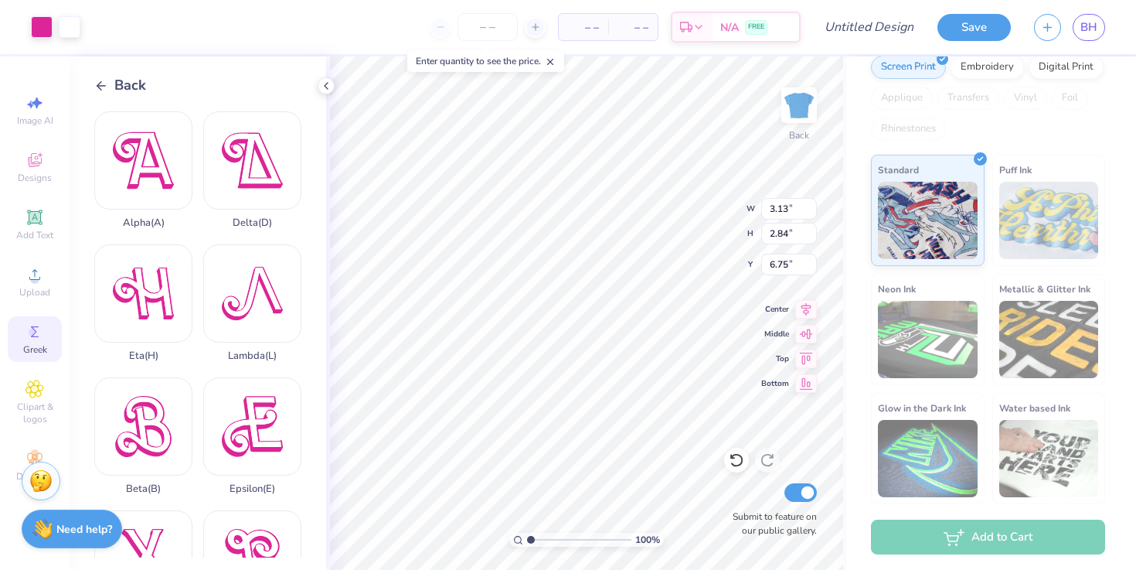
type input "3.19"
type input "2.90"
type input "5.30"
click at [248, 169] on div "Delta ( D )" at bounding box center [252, 169] width 98 height 117
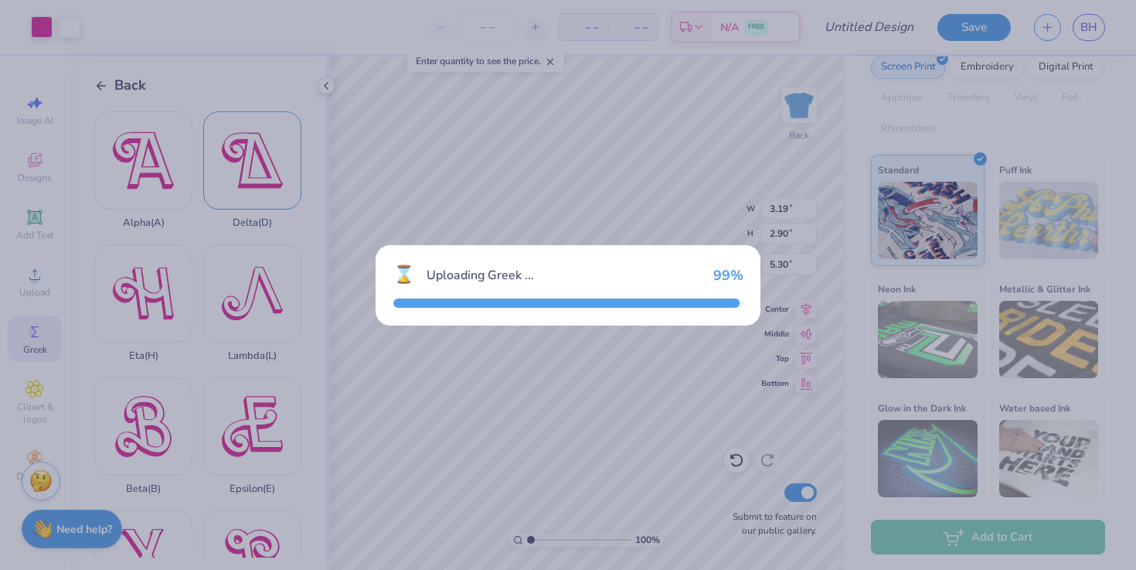
type input "6.15"
type input "5.59"
type input "3.96"
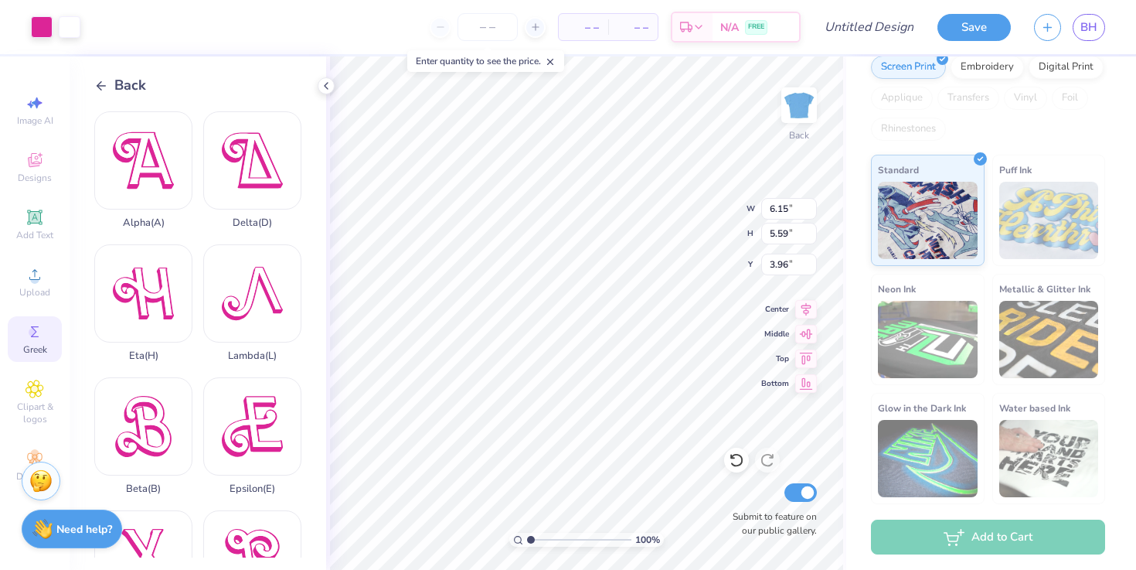
type input "2.89"
type input "2.63"
type input "6.92"
type input "3.65"
type input "3.32"
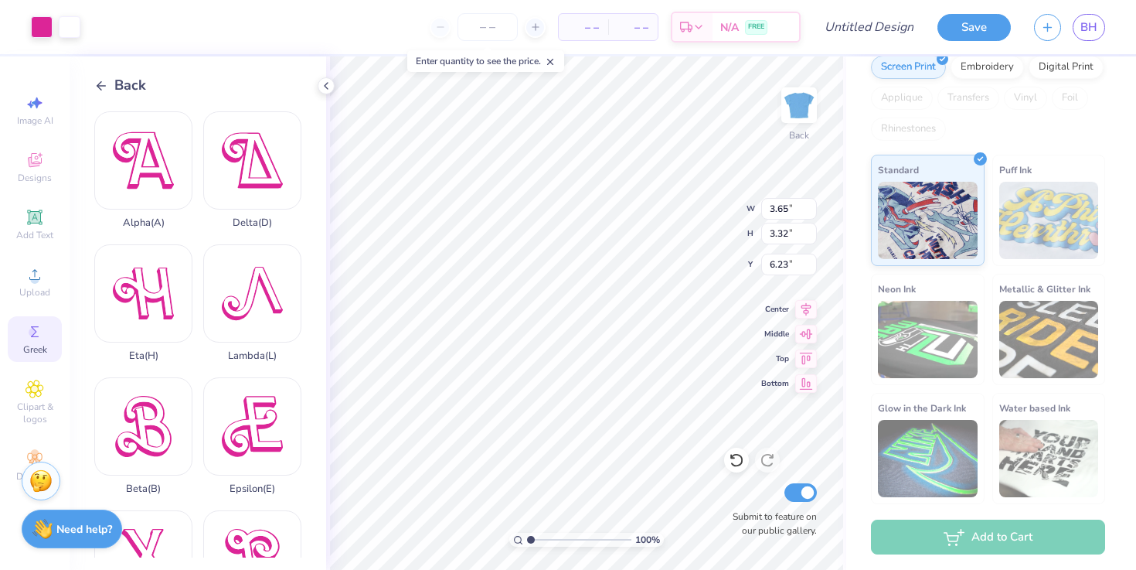
type input "5.30"
type input "3.23"
type input "2.93"
type input "1.76"
type input "3.08"
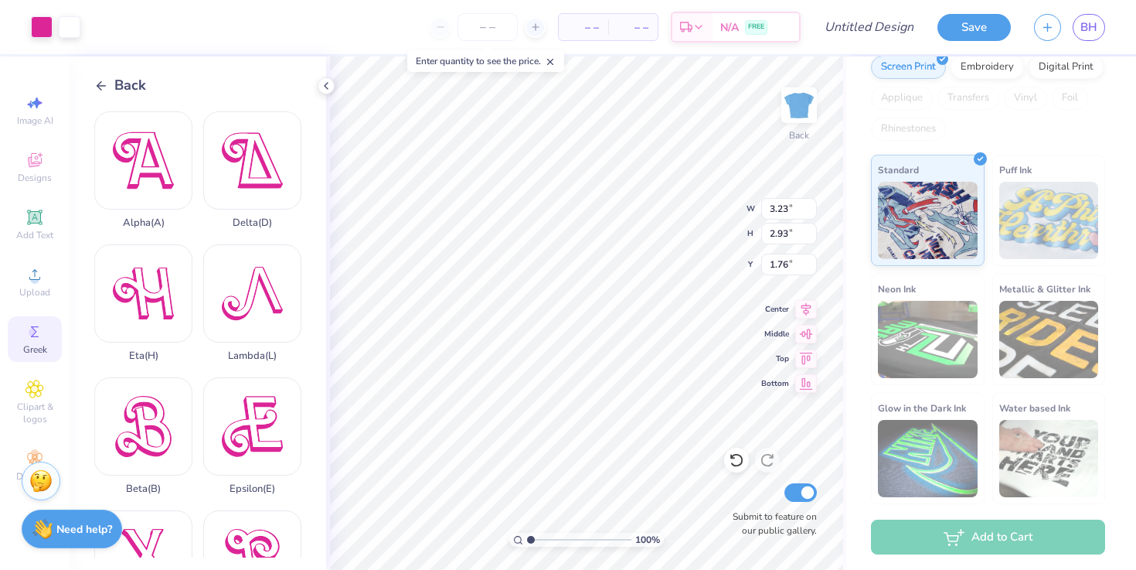
type input "2.80"
type input "9.10"
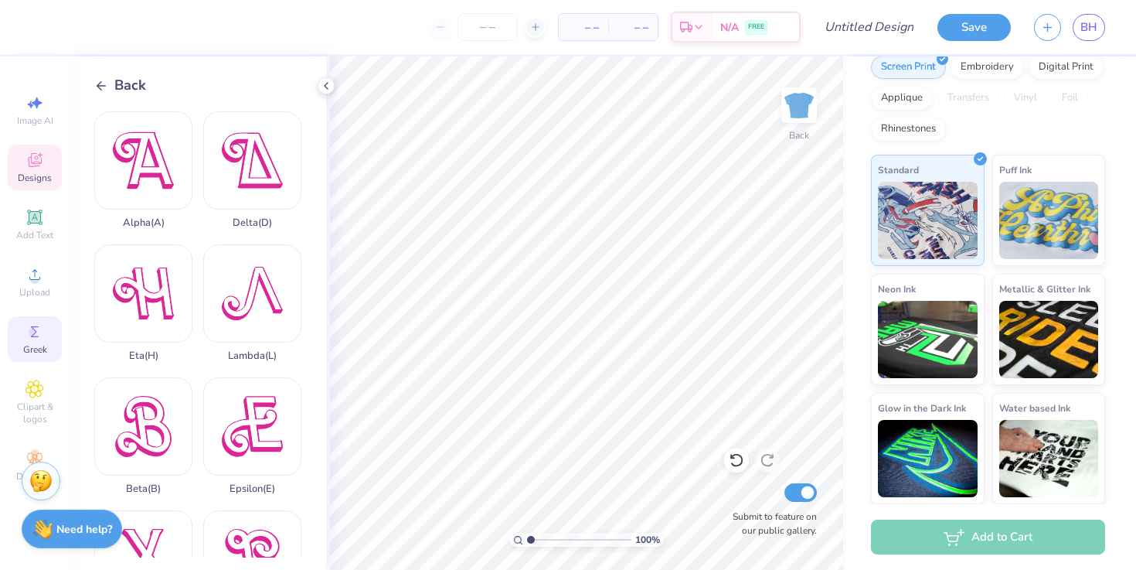
click at [37, 165] on icon at bounding box center [35, 160] width 14 height 14
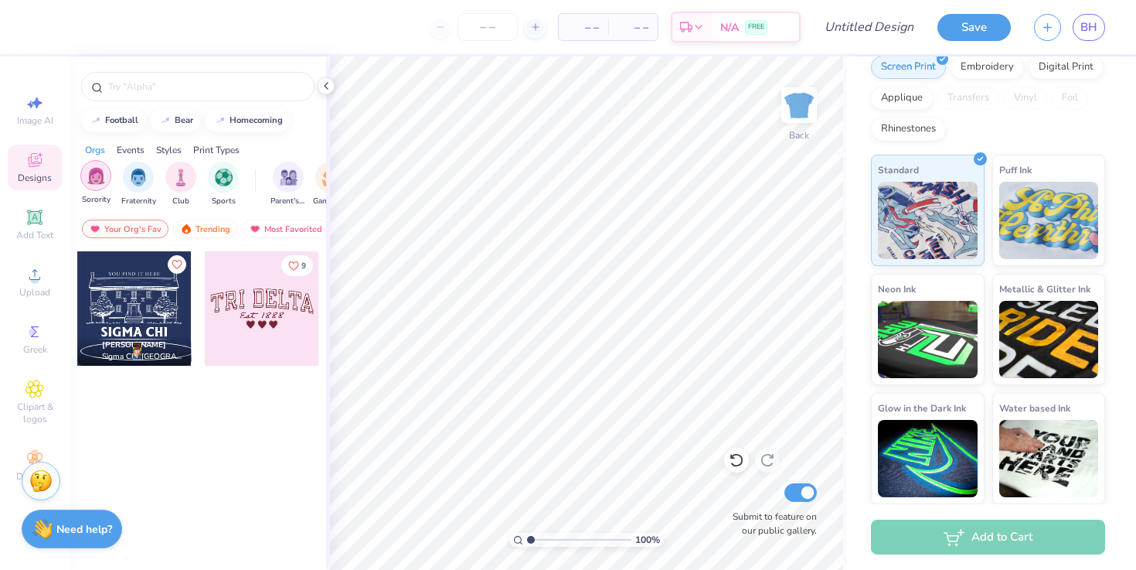
click at [103, 173] on img "filter for Sorority" at bounding box center [96, 176] width 18 height 18
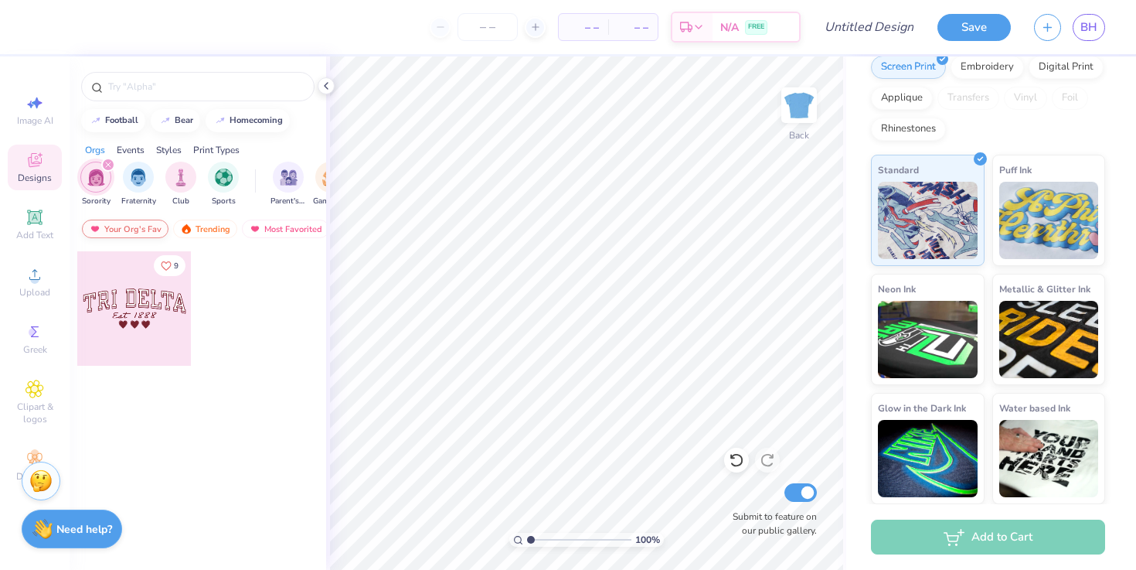
click at [134, 233] on div "Your Org's Fav" at bounding box center [125, 228] width 87 height 19
click at [206, 228] on div "Trending" at bounding box center [205, 228] width 64 height 19
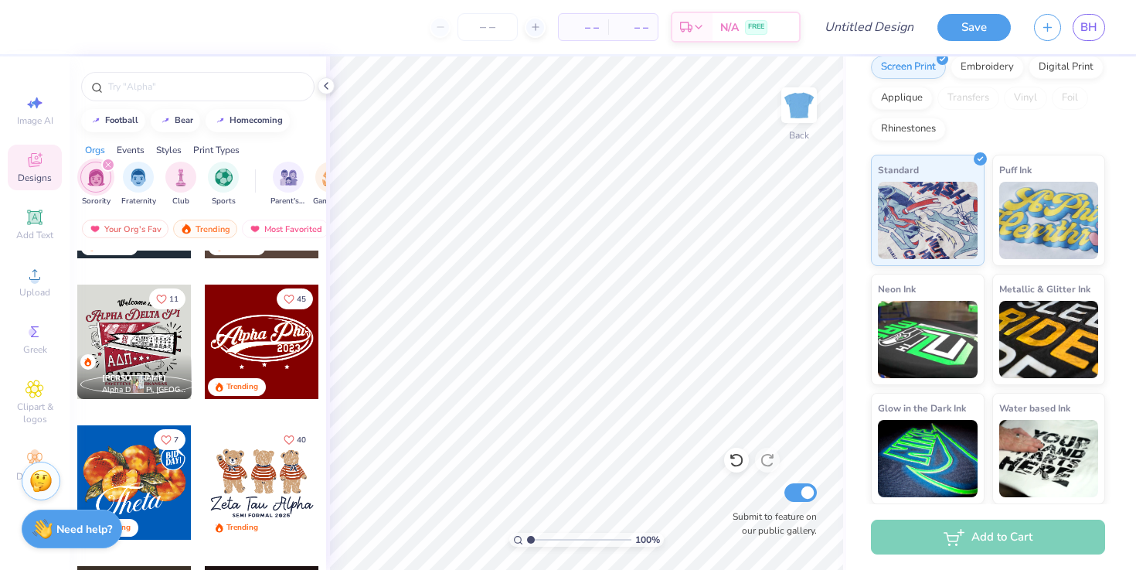
scroll to position [407, 0]
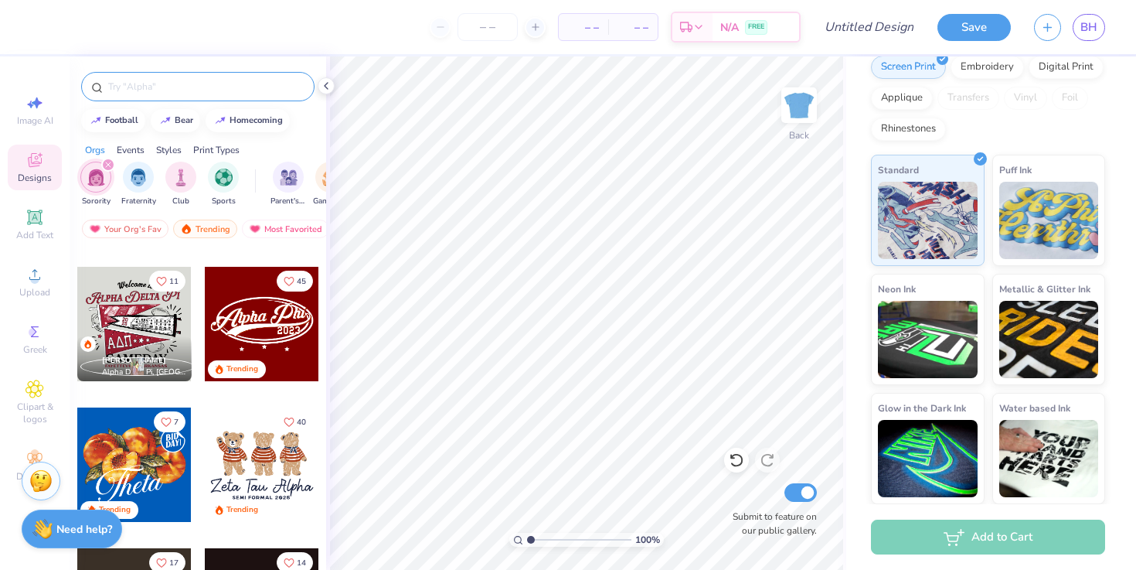
click at [155, 81] on input "text" at bounding box center [206, 86] width 198 height 15
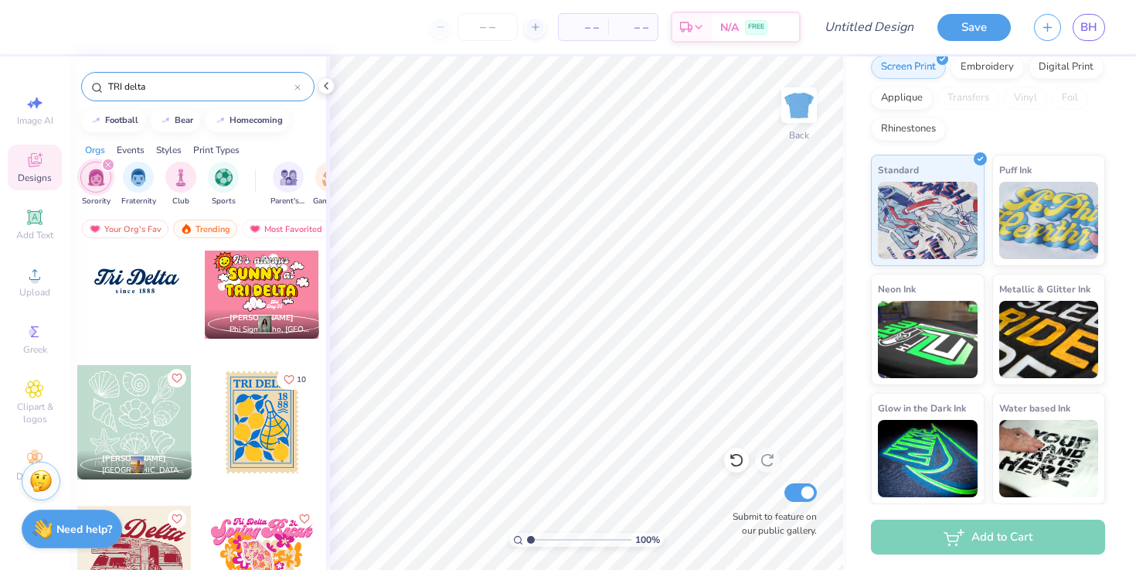
scroll to position [427, 0]
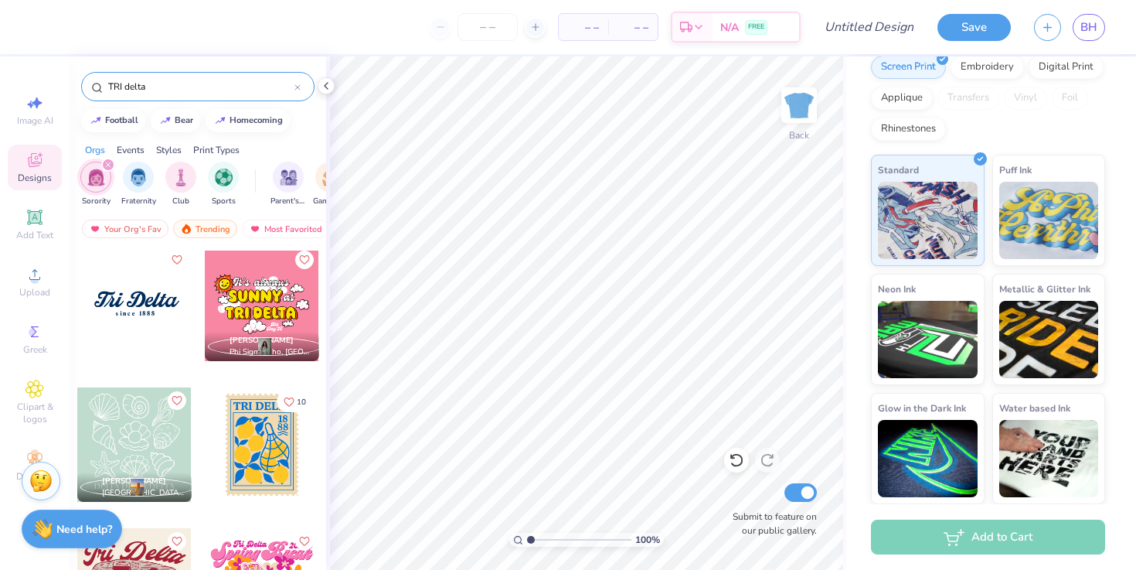
type input "TRI delta"
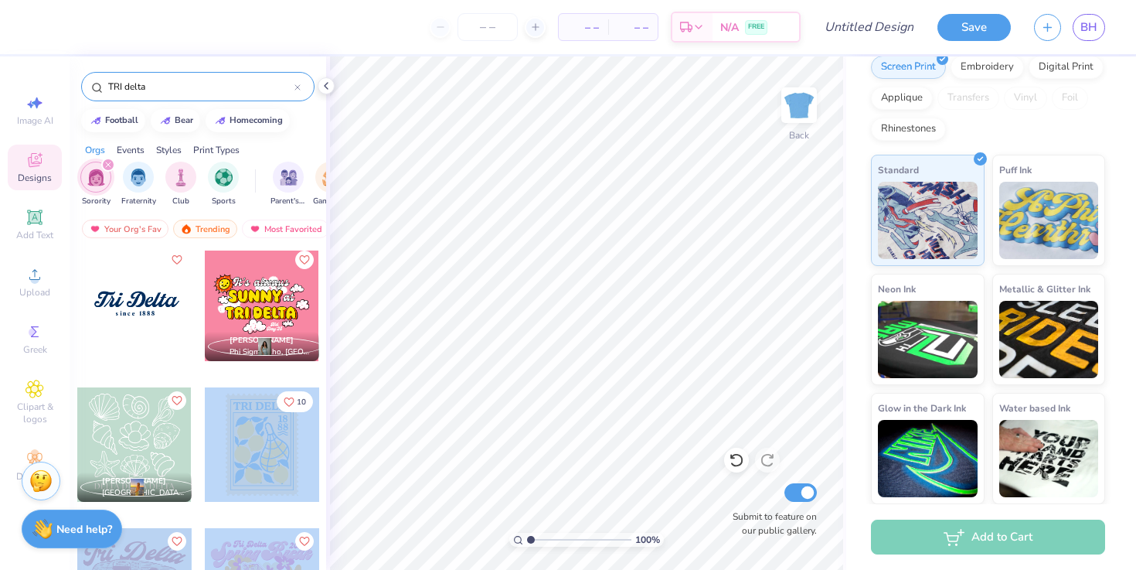
click at [542, 337] on div "– – Per Item – – Total Est. Delivery N/A FREE Design Title Save BH Image AI Des…" at bounding box center [568, 285] width 1136 height 570
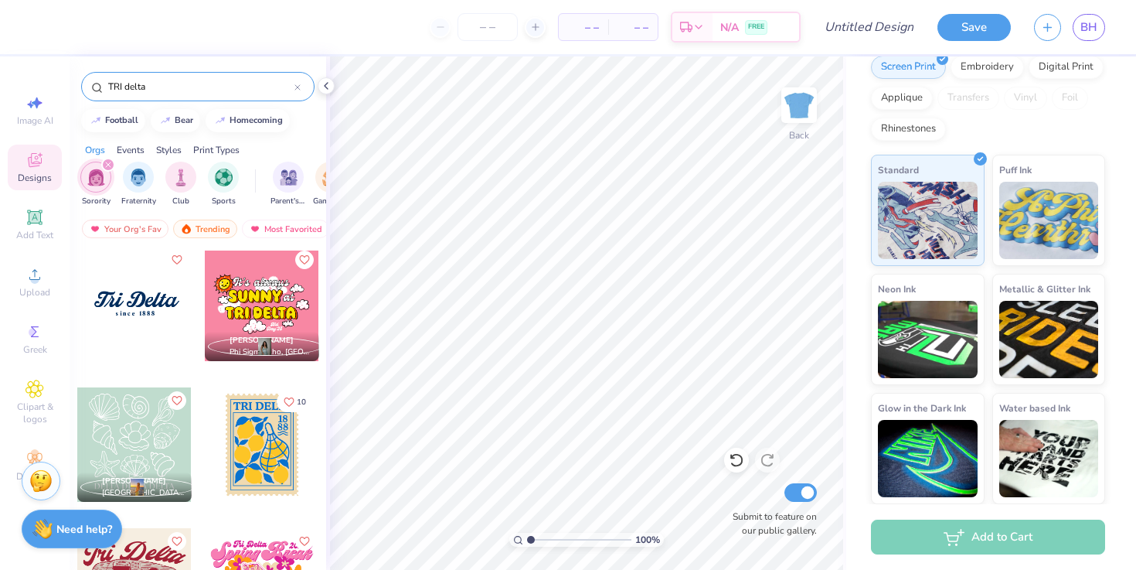
click at [274, 443] on div at bounding box center [262, 444] width 114 height 114
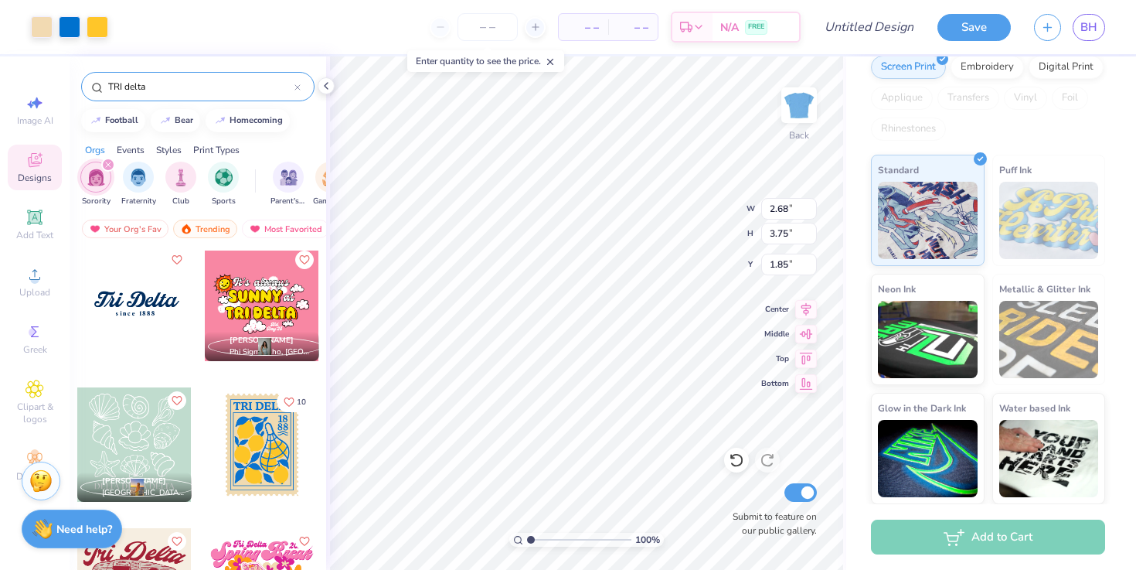
type input "1.85"
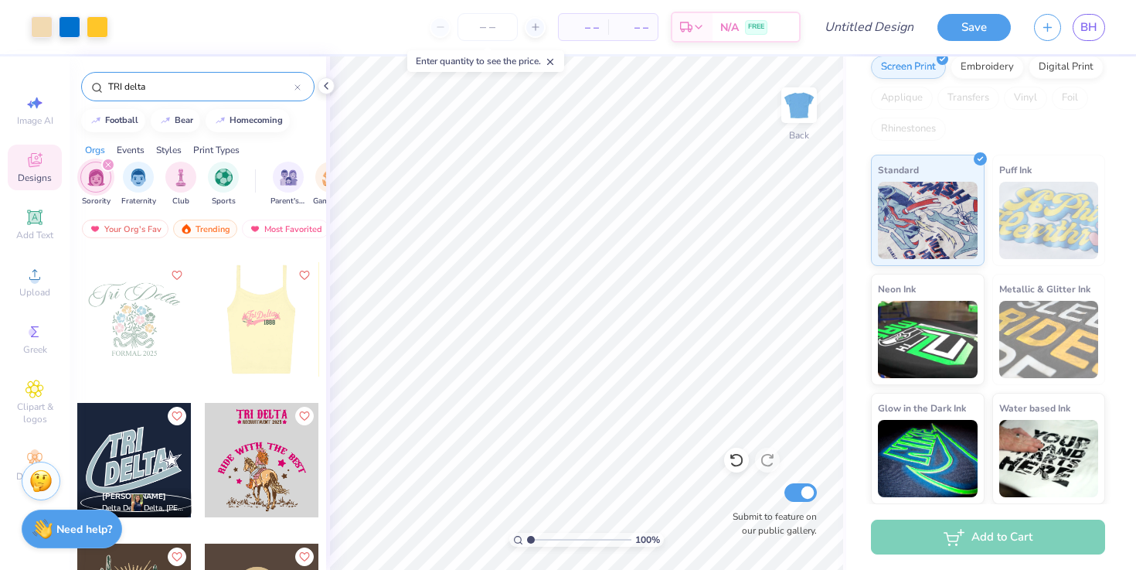
scroll to position [2109, 0]
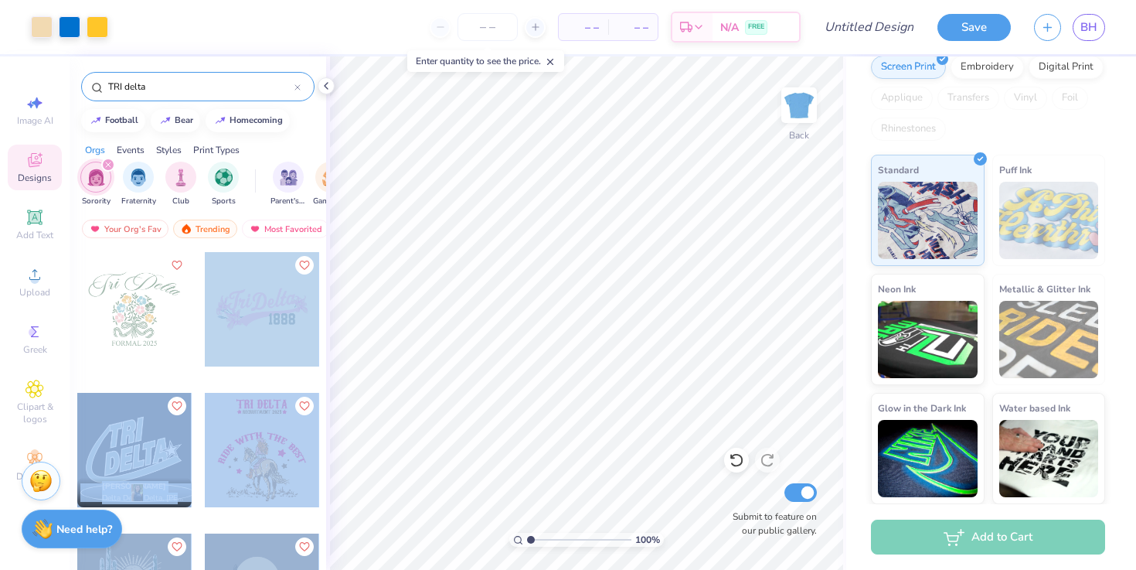
click at [505, 388] on div "Art colors – – Per Item – – Total Est. Delivery N/A FREE Design Title Save BH I…" at bounding box center [568, 285] width 1136 height 570
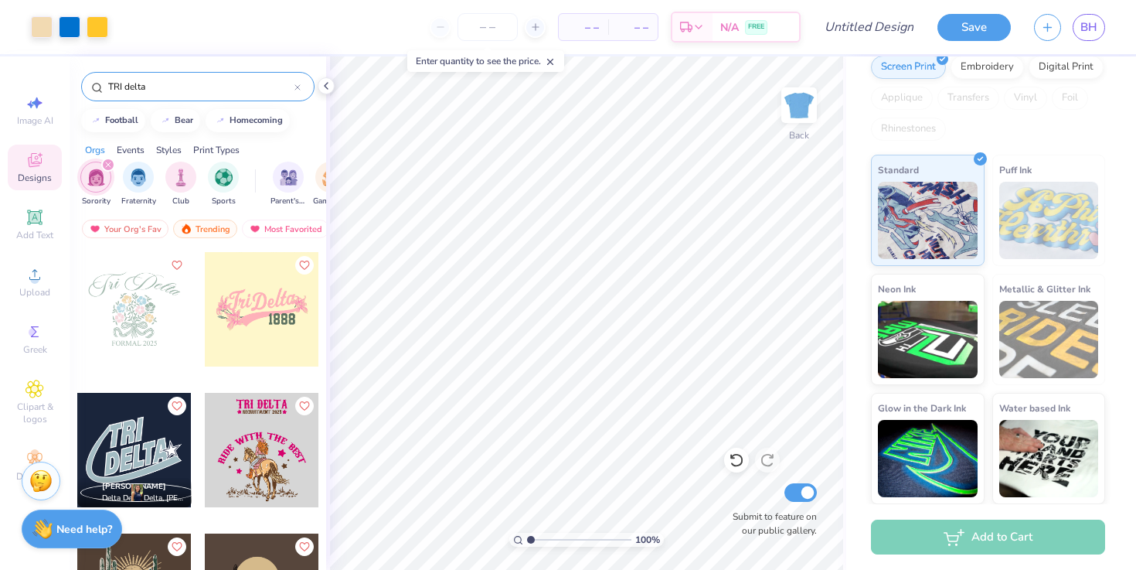
click at [260, 339] on div at bounding box center [262, 309] width 114 height 114
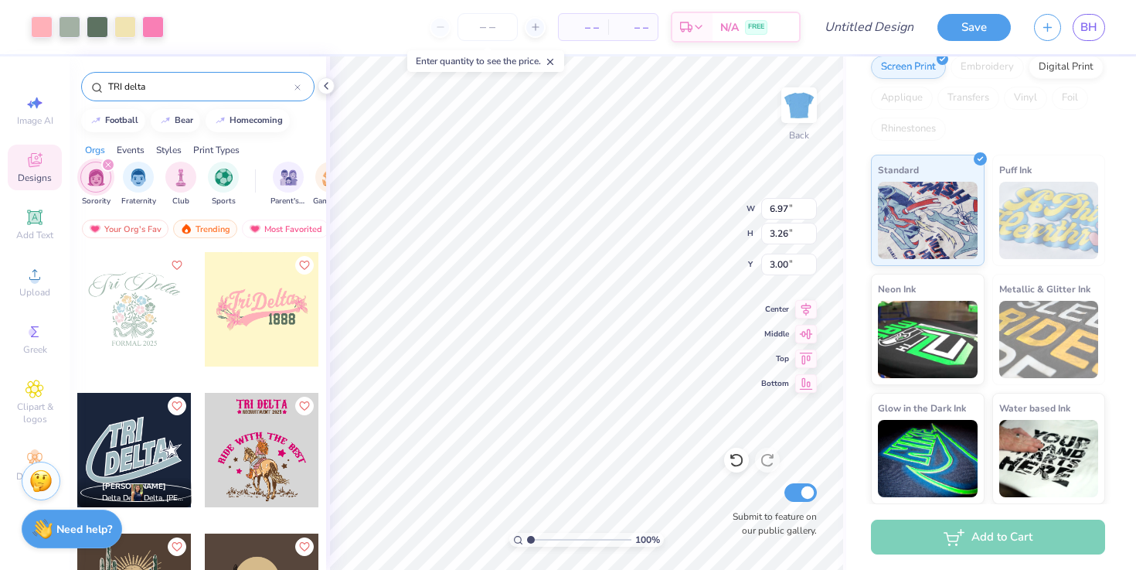
type input "2.68"
type input "3.75"
type input "1.85"
type input "6.97"
type input "3.26"
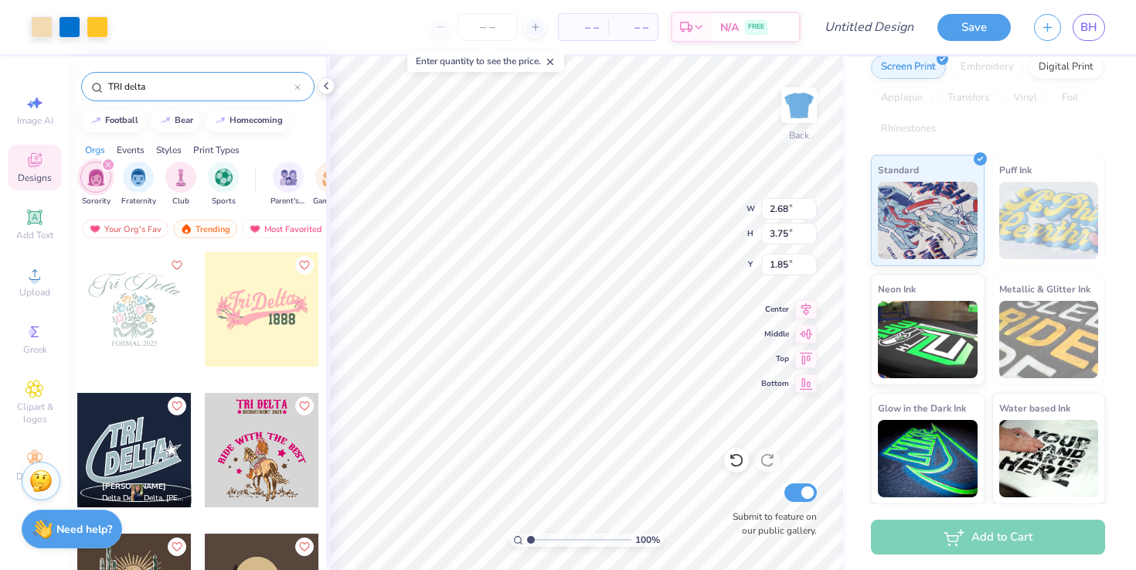
type input "3.00"
type input "2.68"
type input "3.75"
type input "8.37"
type input "6.97"
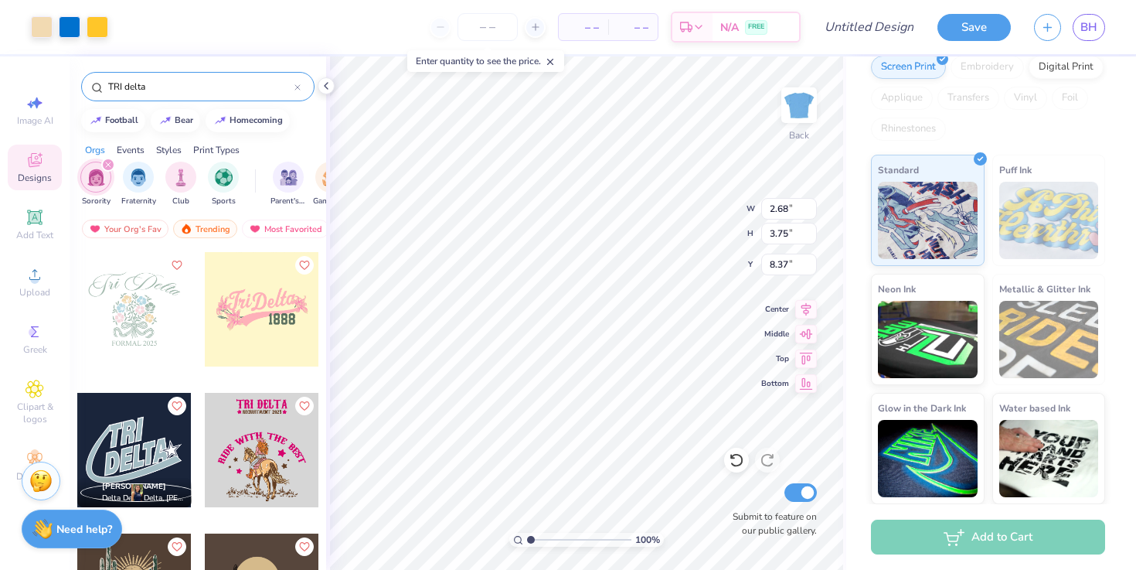
type input "3.26"
type input "3.00"
type input "2.68"
type input "3.75"
type input "8.37"
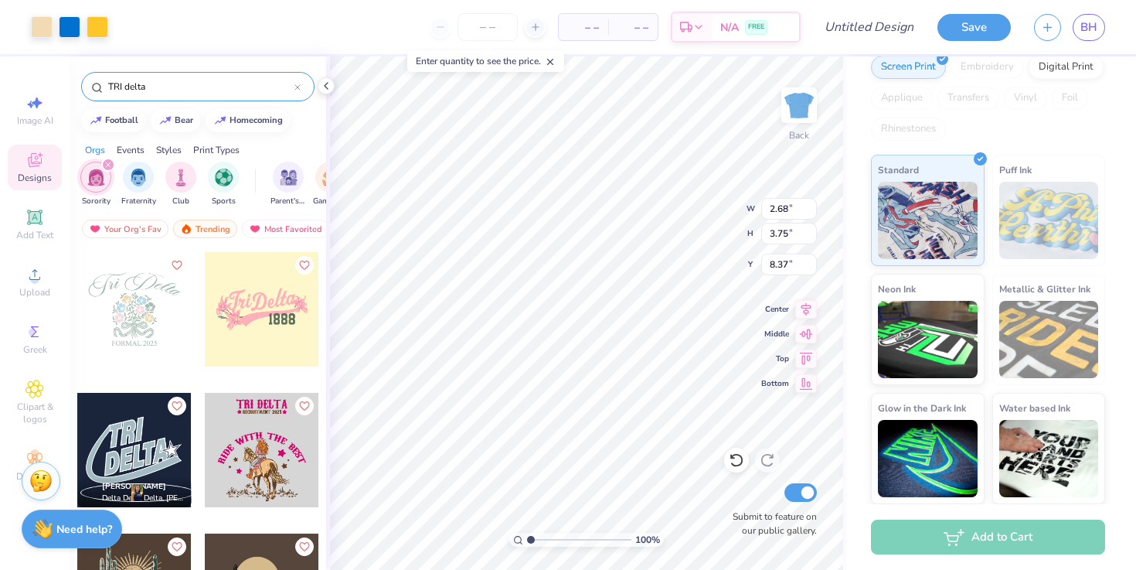
type input "6.97"
type input "3.26"
type input "3.00"
type input "1.66"
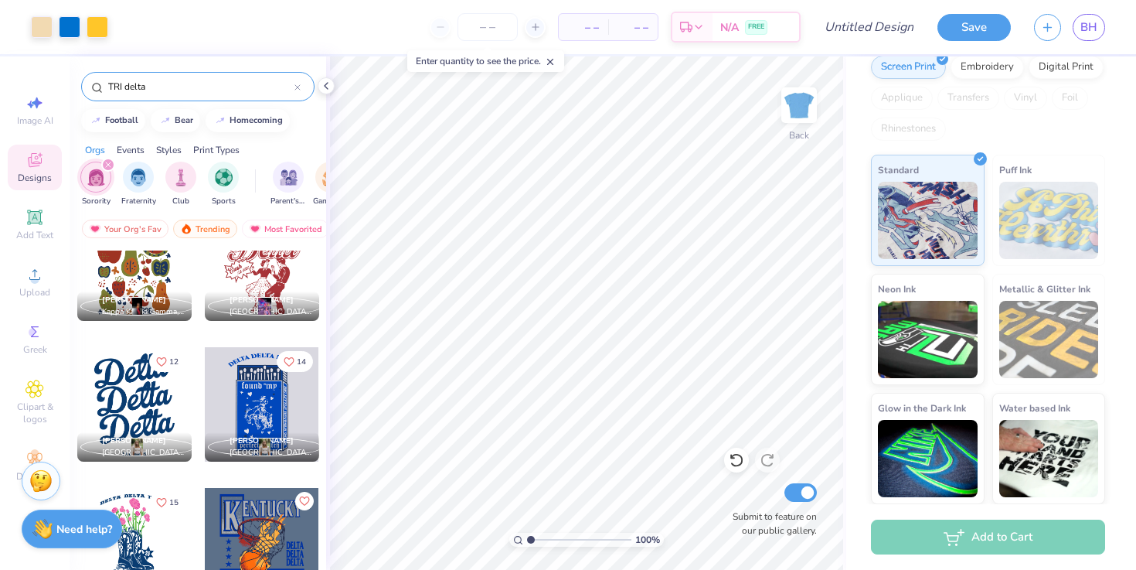
scroll to position [6523, 0]
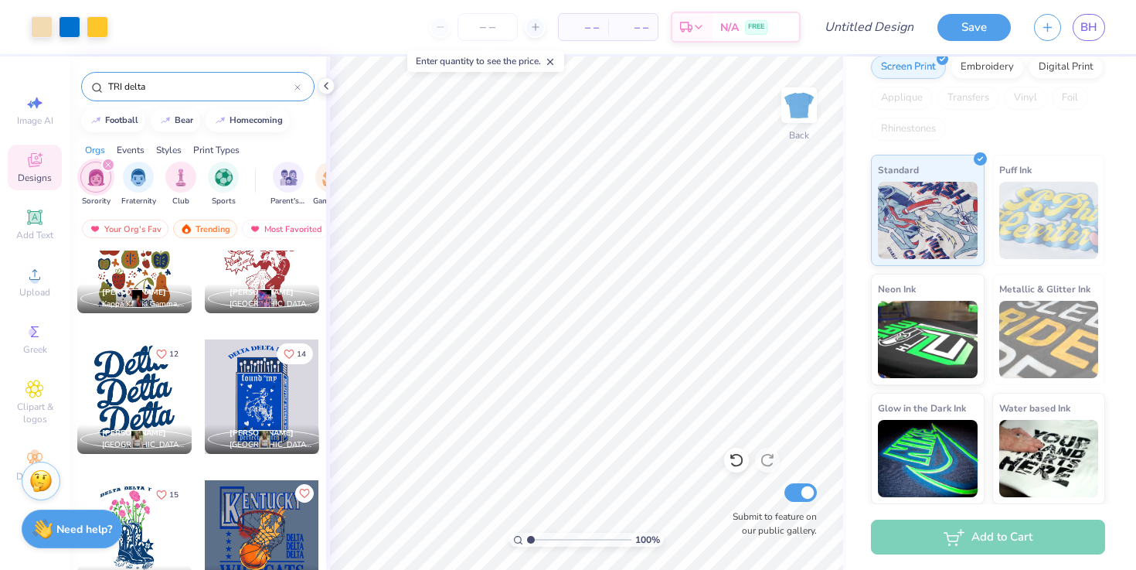
drag, startPoint x: 137, startPoint y: 393, endPoint x: 131, endPoint y: 401, distance: 10.5
click at [131, 401] on div at bounding box center [134, 396] width 114 height 114
type input "2.68"
type input "3.75"
type input "1.66"
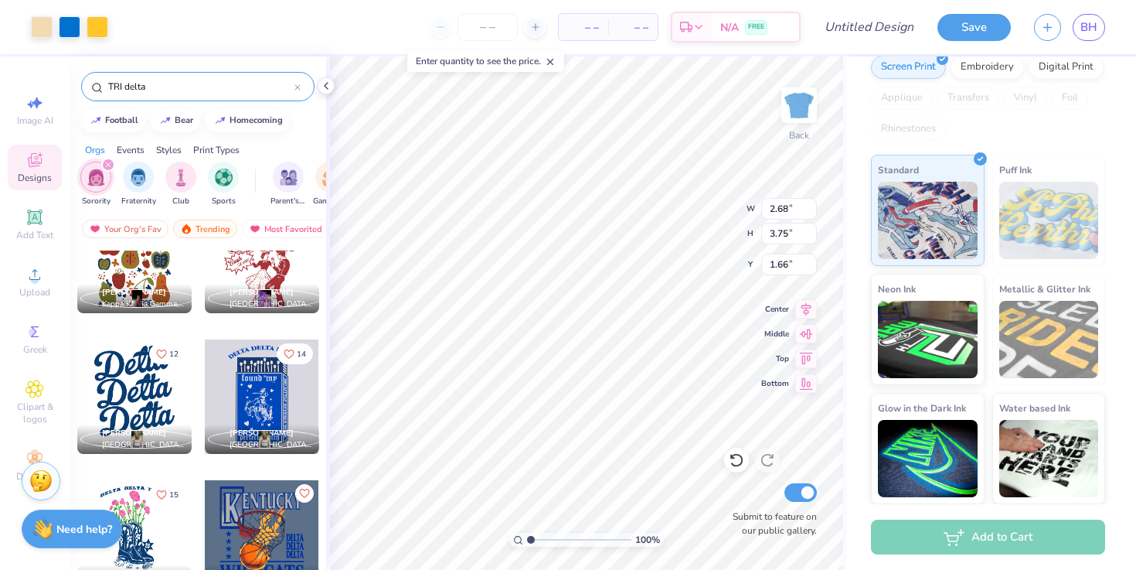
type input "1.37"
type input "1.92"
type input "3.50"
type input "5.77"
type input "7.37"
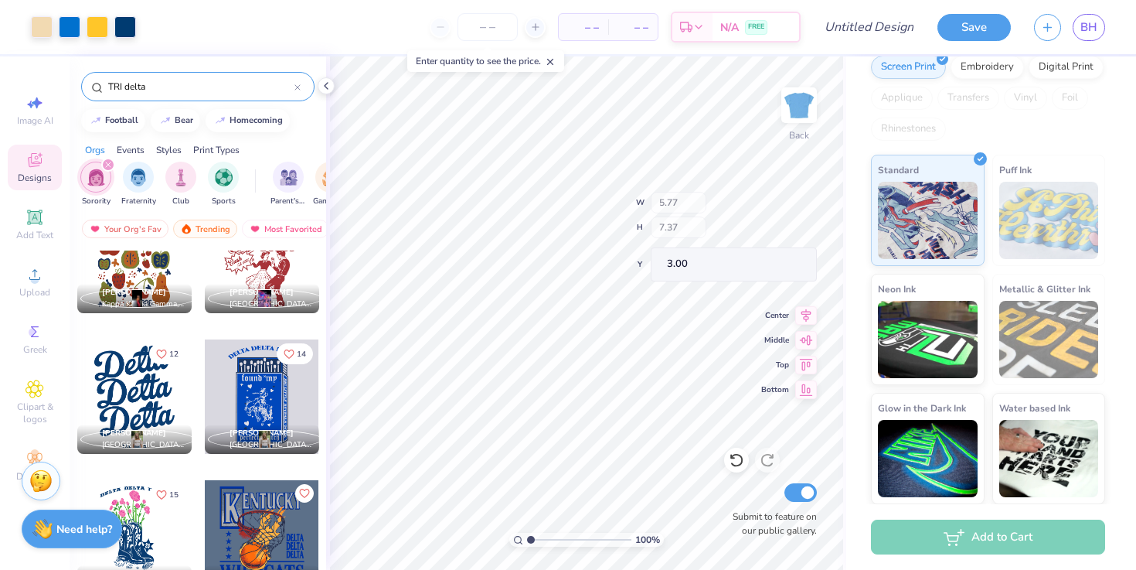
type input "0.77"
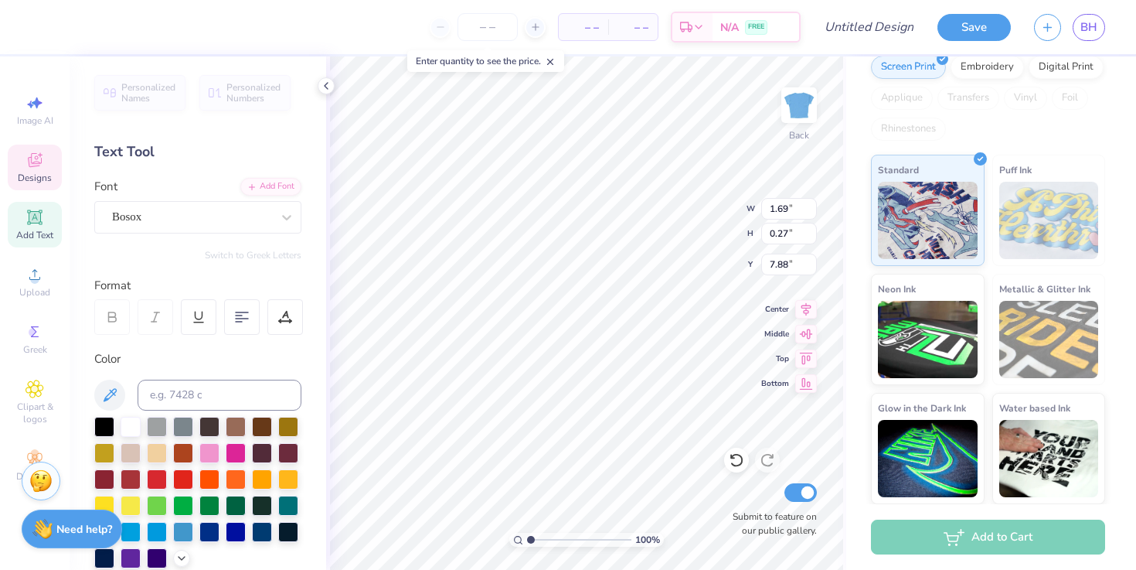
scroll to position [0, 0]
type textarea "F"
type textarea "1880"
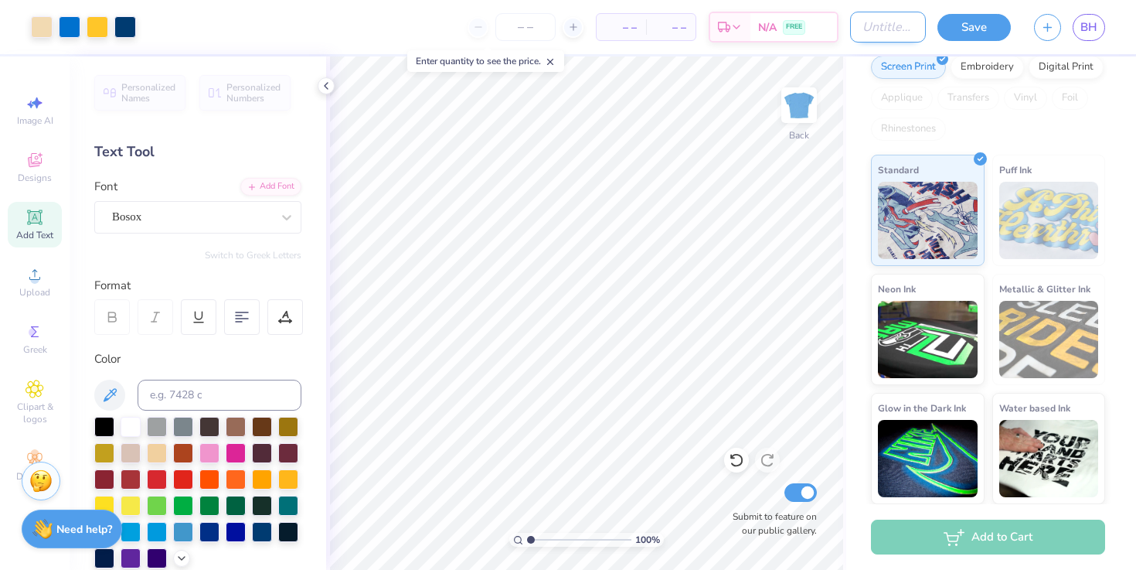
click at [853, 31] on input "Design Title" at bounding box center [888, 27] width 76 height 31
type input "tri delt fall/recruitment"
click at [972, 28] on button "Save" at bounding box center [974, 25] width 73 height 27
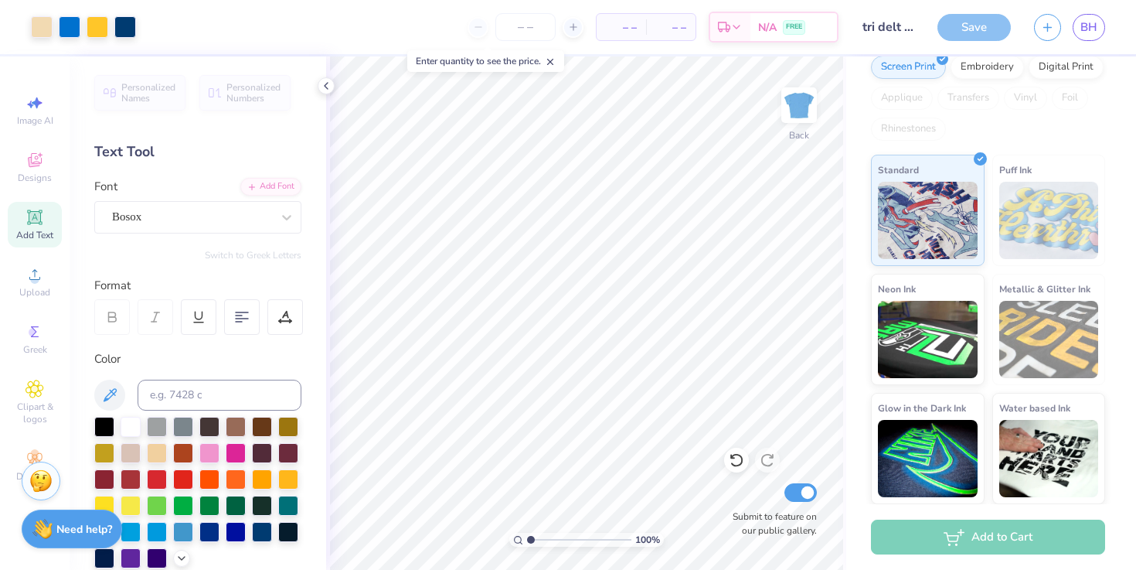
scroll to position [189, 0]
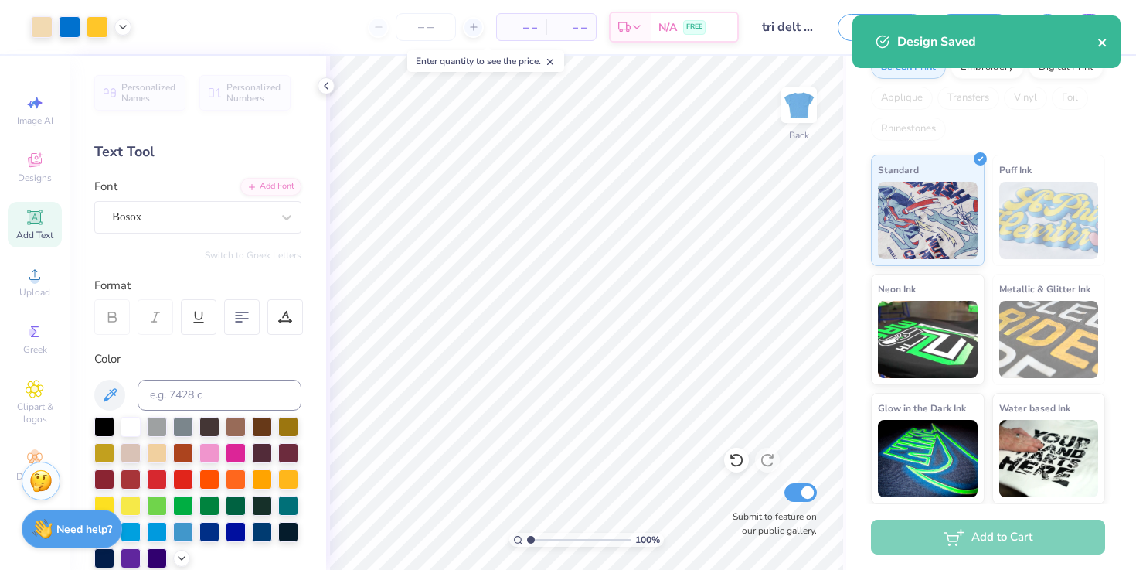
click at [1104, 43] on icon "close" at bounding box center [1102, 42] width 11 height 12
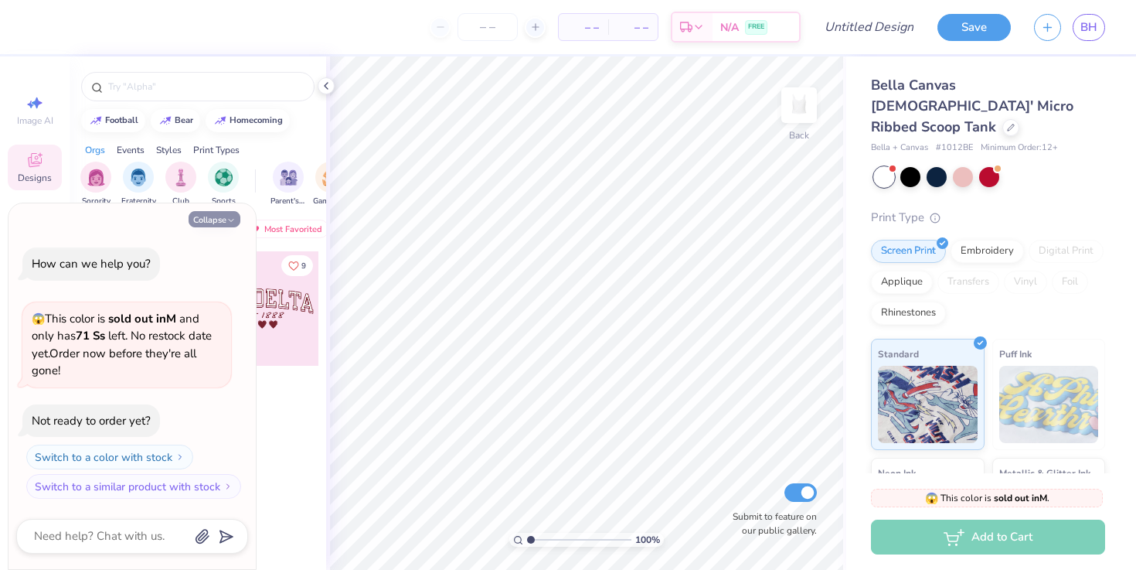
click at [223, 219] on button "Collapse" at bounding box center [215, 219] width 52 height 16
type textarea "x"
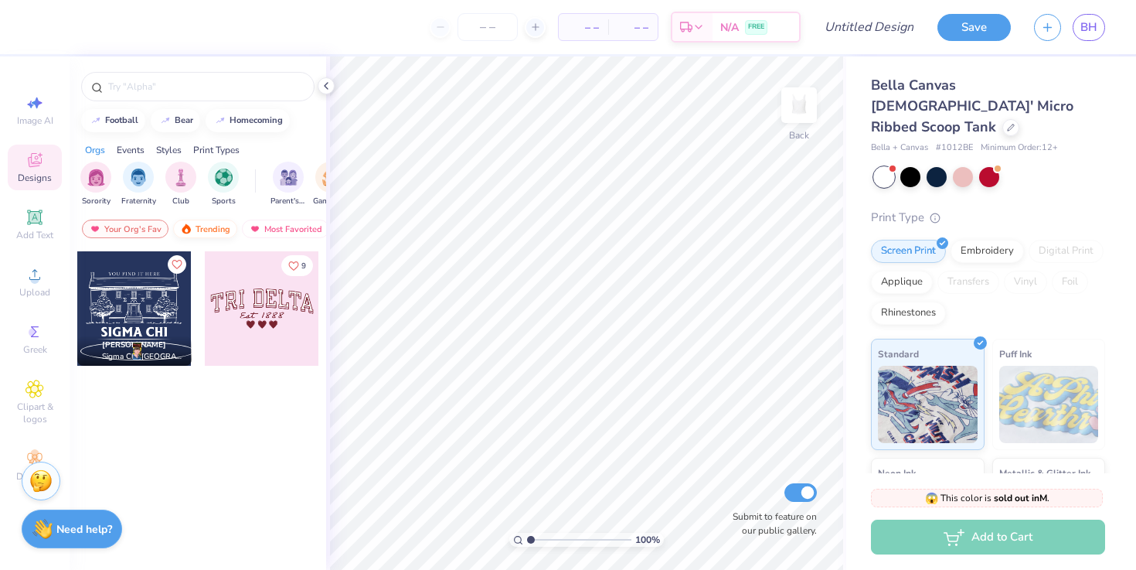
click at [209, 232] on div "Trending" at bounding box center [205, 228] width 64 height 19
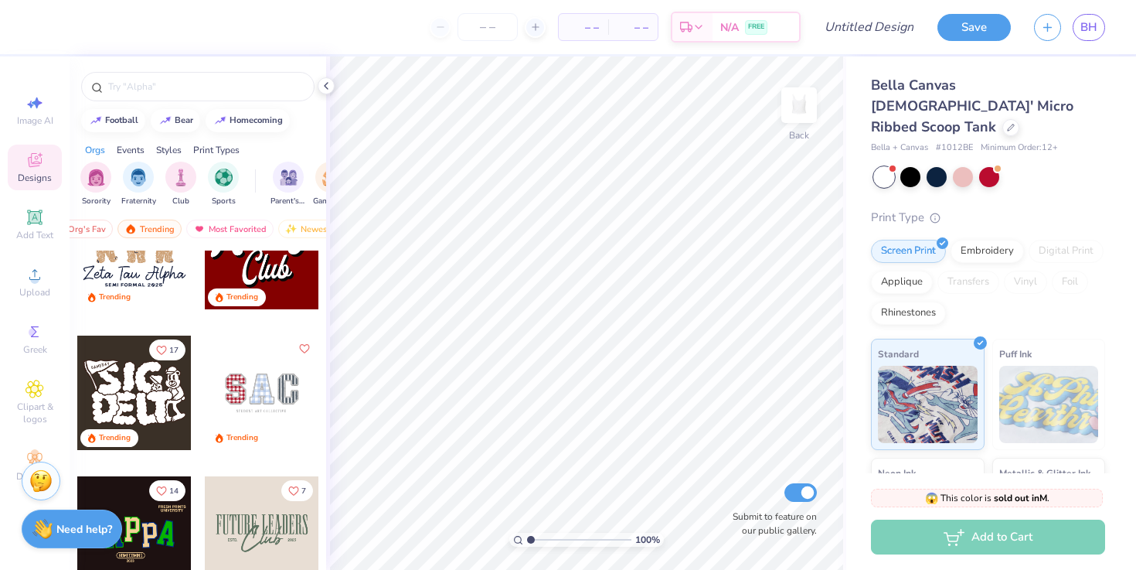
scroll to position [687, 0]
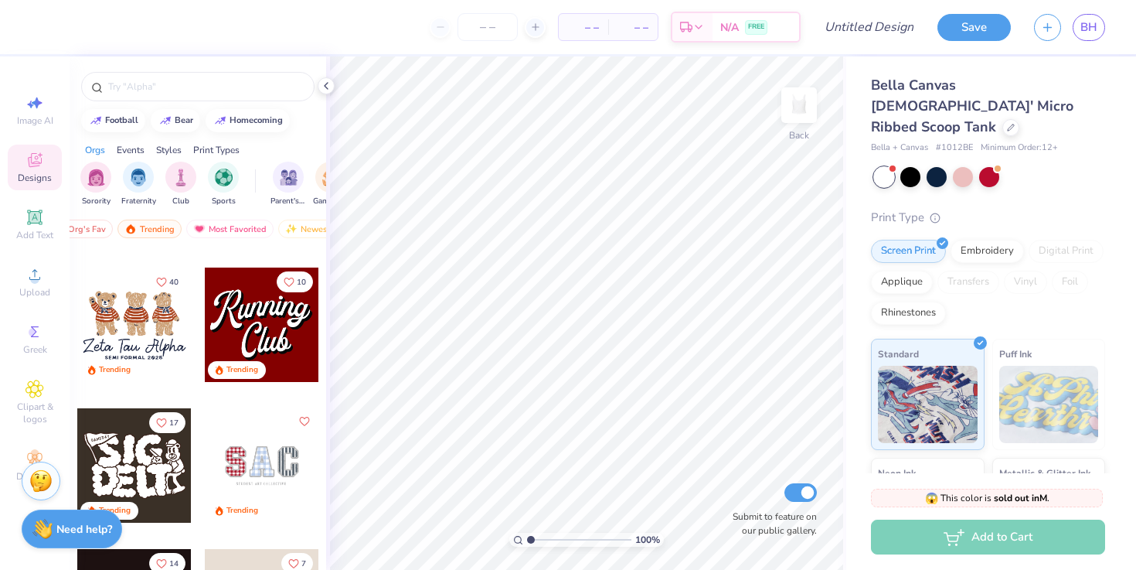
click at [204, 322] on div at bounding box center [147, 324] width 114 height 114
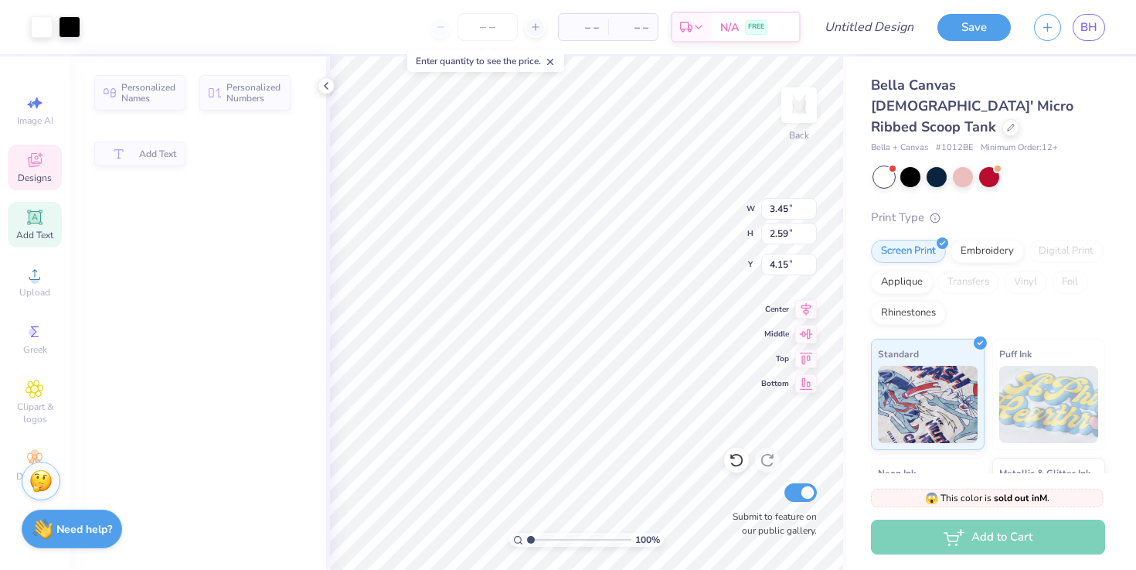
type input "3.45"
type input "2.59"
type input "4.15"
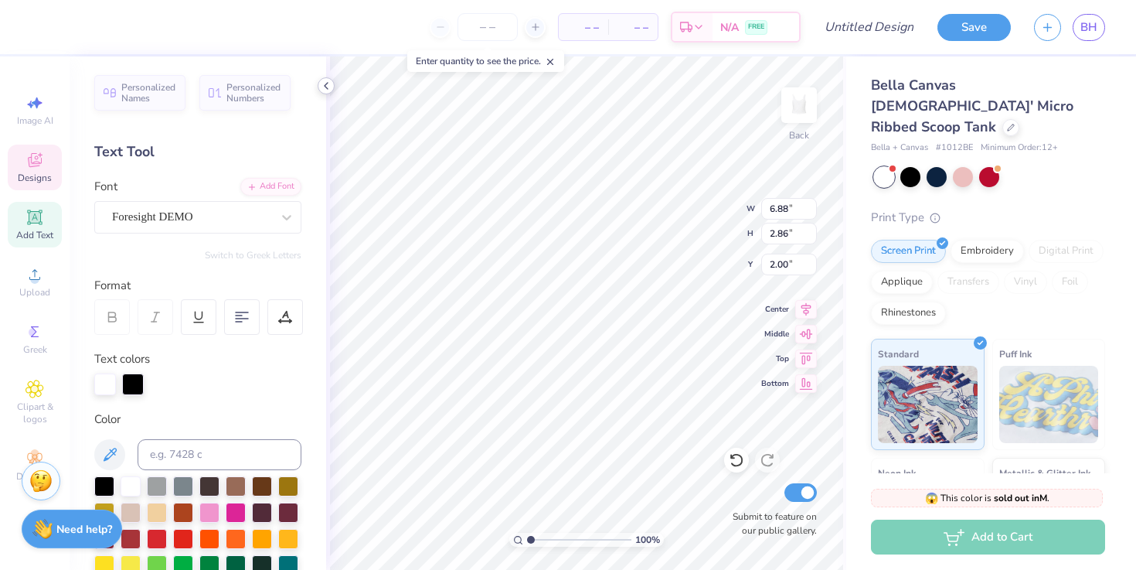
scroll to position [0, 0]
type textarea "Tri Delta"
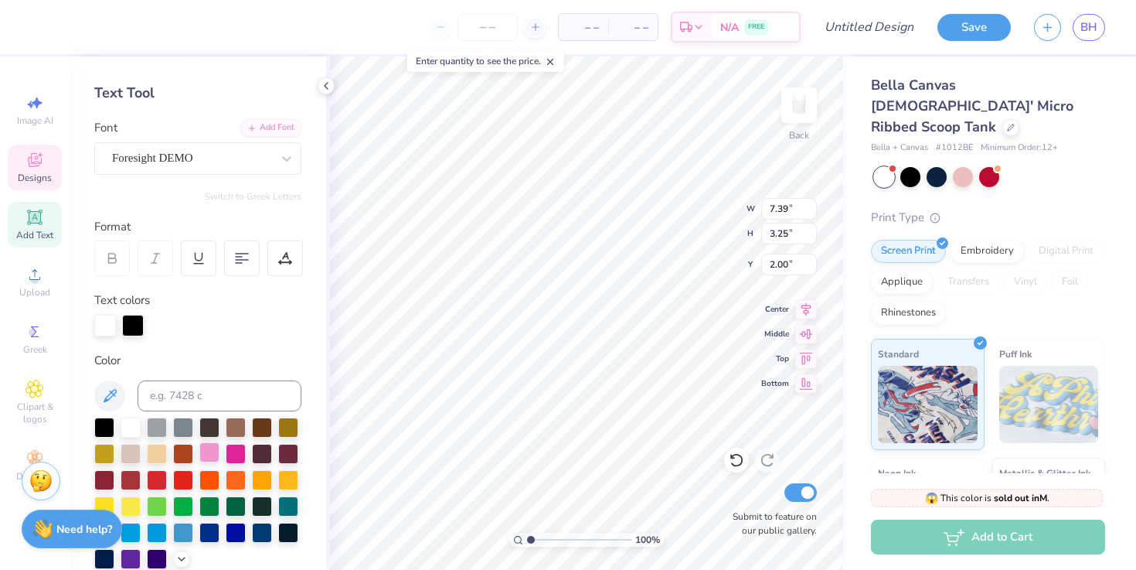
scroll to position [62, 0]
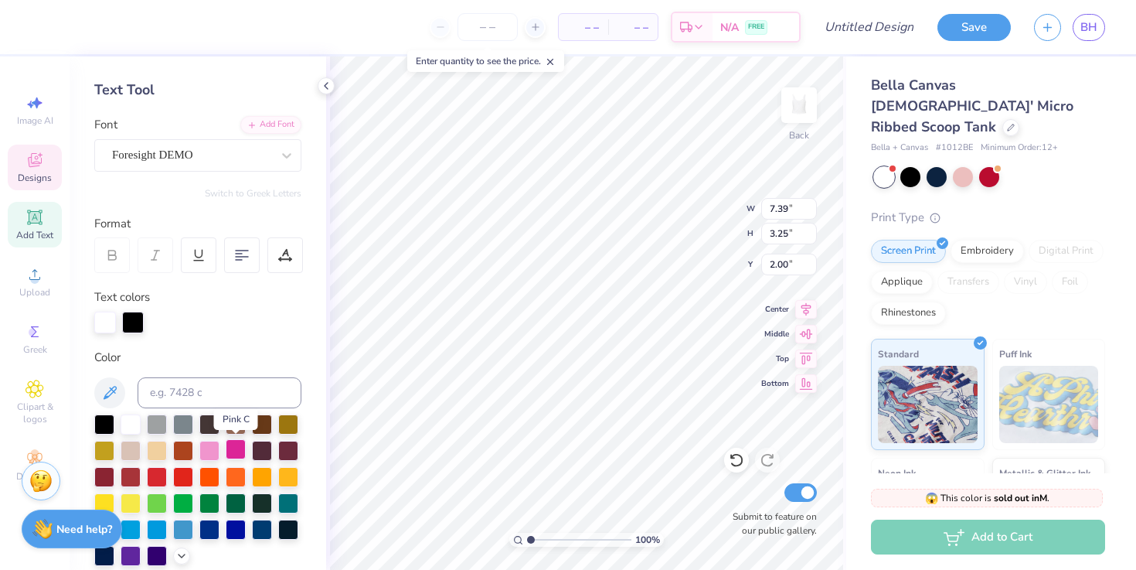
click at [233, 452] on div at bounding box center [236, 449] width 20 height 20
click at [213, 447] on div at bounding box center [209, 449] width 20 height 20
click at [909, 165] on div at bounding box center [910, 175] width 20 height 20
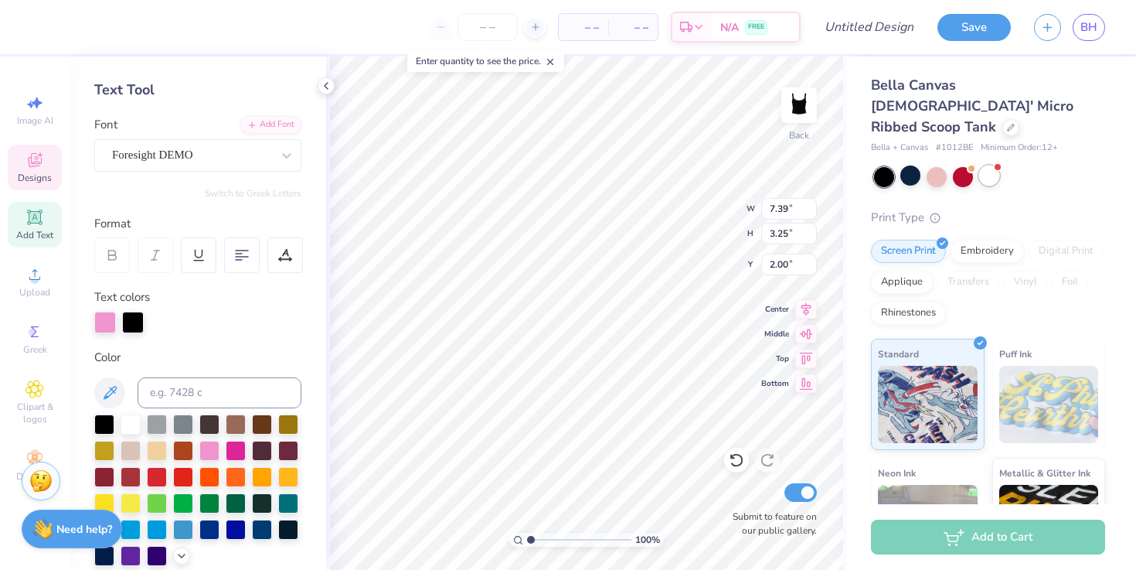
click at [989, 165] on div at bounding box center [989, 175] width 20 height 20
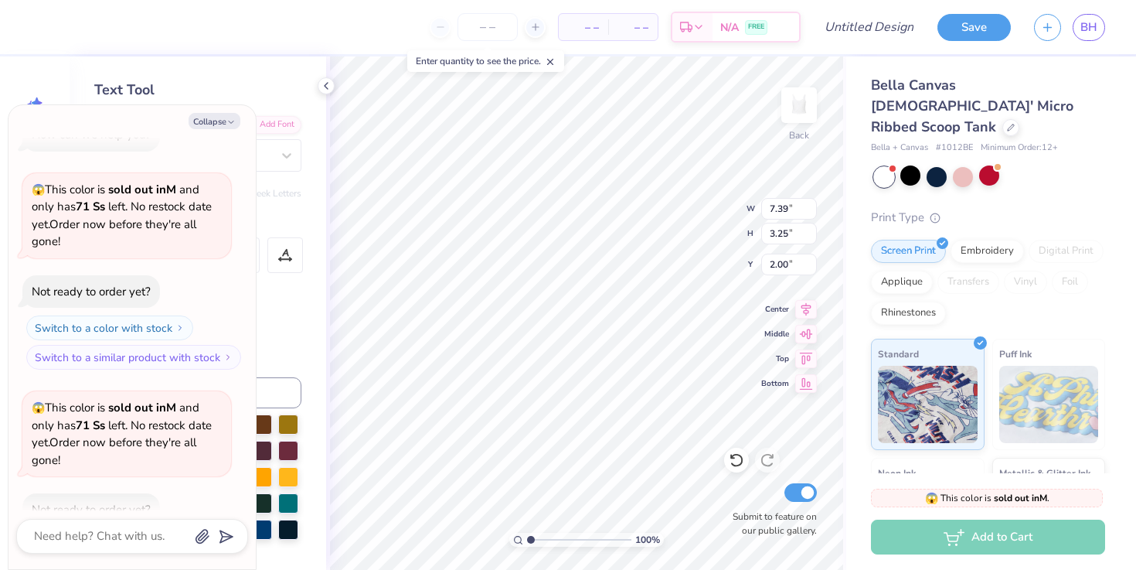
scroll to position [0, 0]
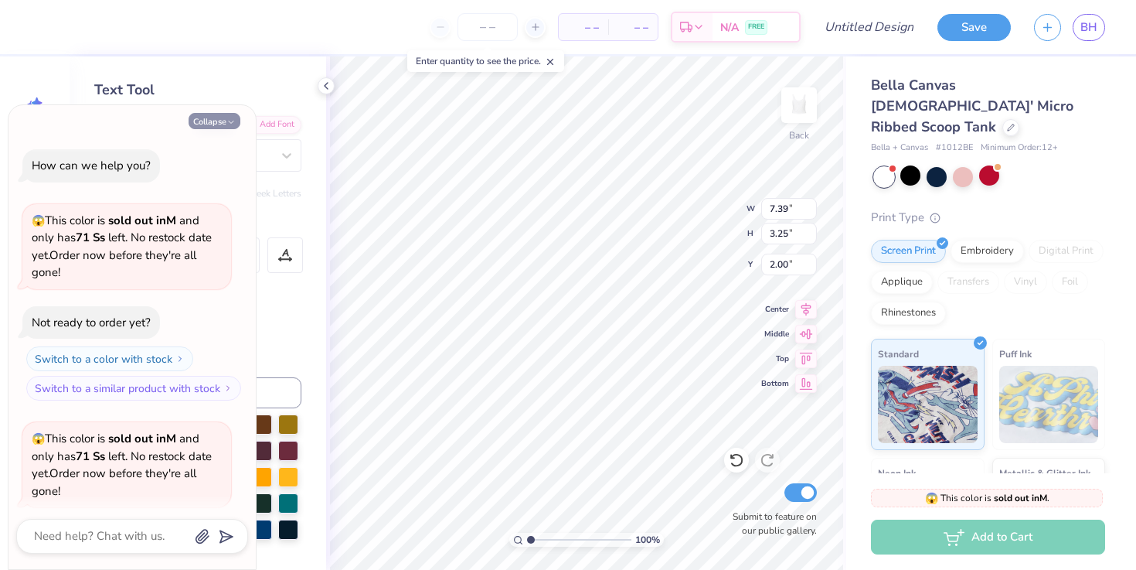
click at [224, 124] on button "Collapse" at bounding box center [215, 121] width 52 height 16
type textarea "x"
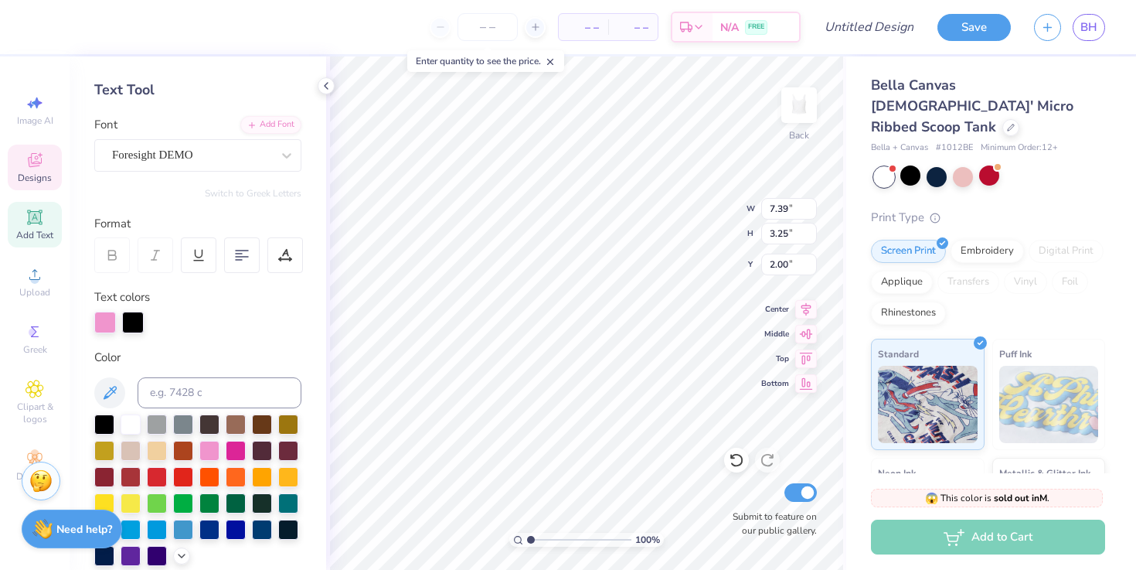
click at [79, 30] on div "– – Per Item – – Total Est. Delivery N/A FREE" at bounding box center [422, 27] width 758 height 54
click at [124, 322] on div at bounding box center [133, 321] width 22 height 22
click at [232, 451] on div at bounding box center [236, 449] width 20 height 20
type input "0.94"
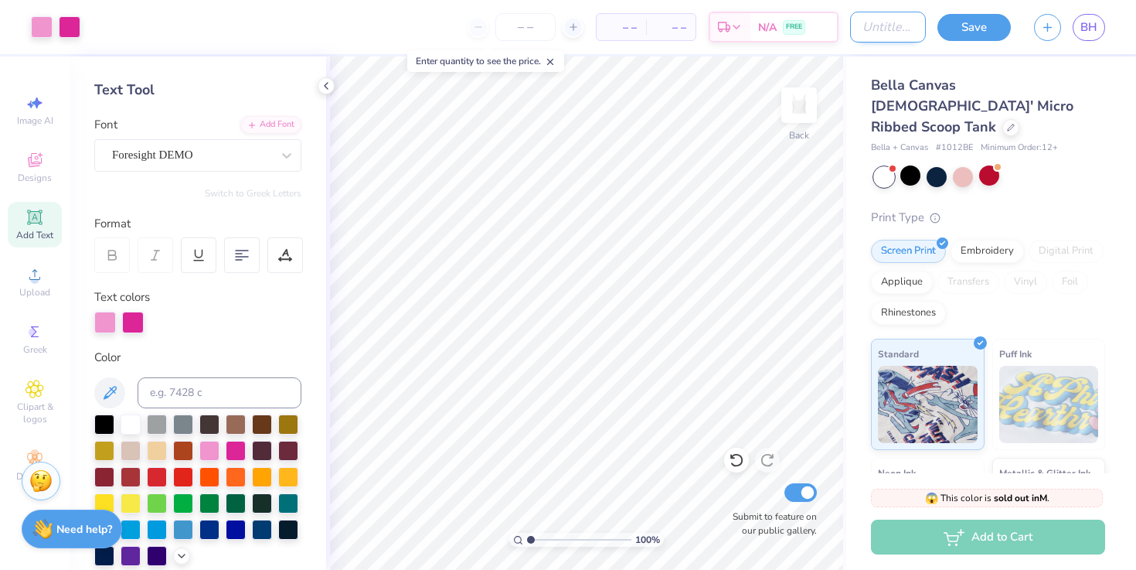
click at [852, 27] on input "Design Title" at bounding box center [888, 27] width 76 height 31
type input "anthona one"
click at [956, 16] on button "Save" at bounding box center [974, 25] width 73 height 27
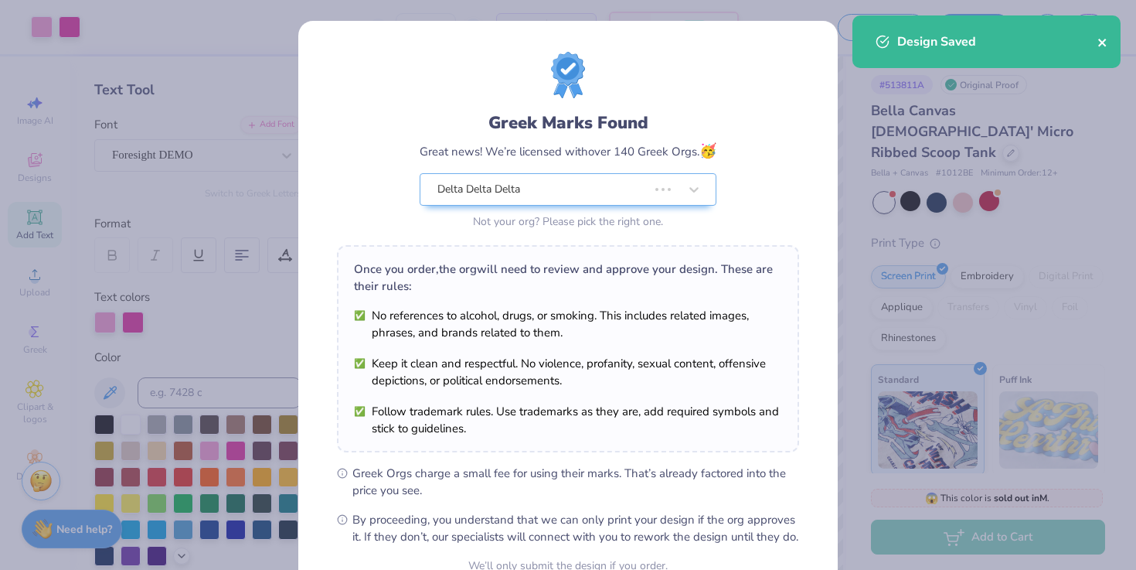
click at [1105, 44] on icon "close" at bounding box center [1102, 42] width 11 height 12
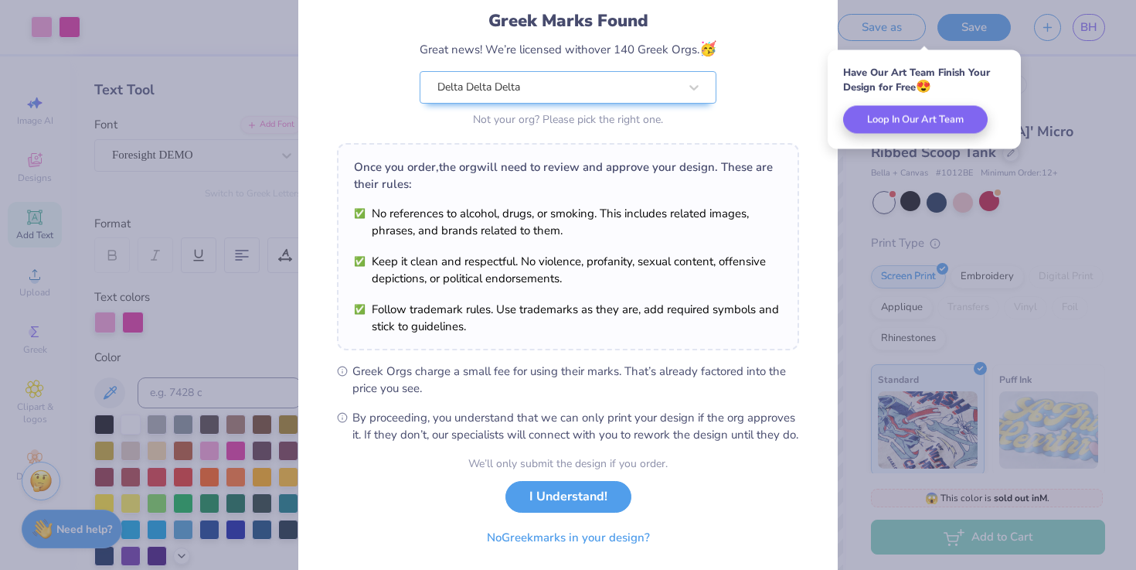
scroll to position [101, 0]
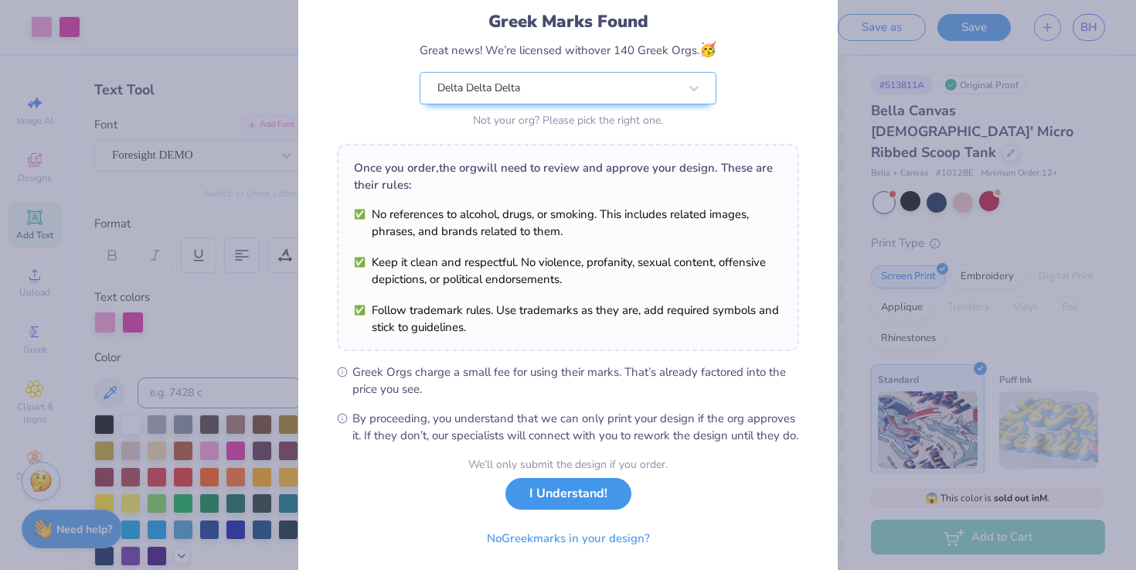
click at [580, 509] on button "I Understand!" at bounding box center [568, 494] width 126 height 32
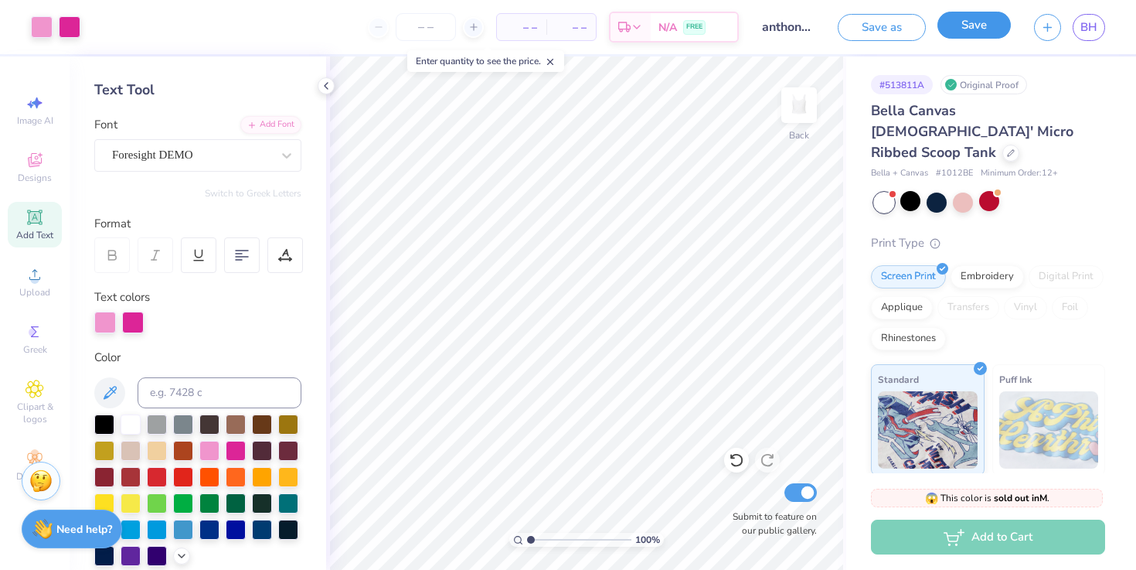
click at [985, 28] on button "Save" at bounding box center [974, 25] width 73 height 27
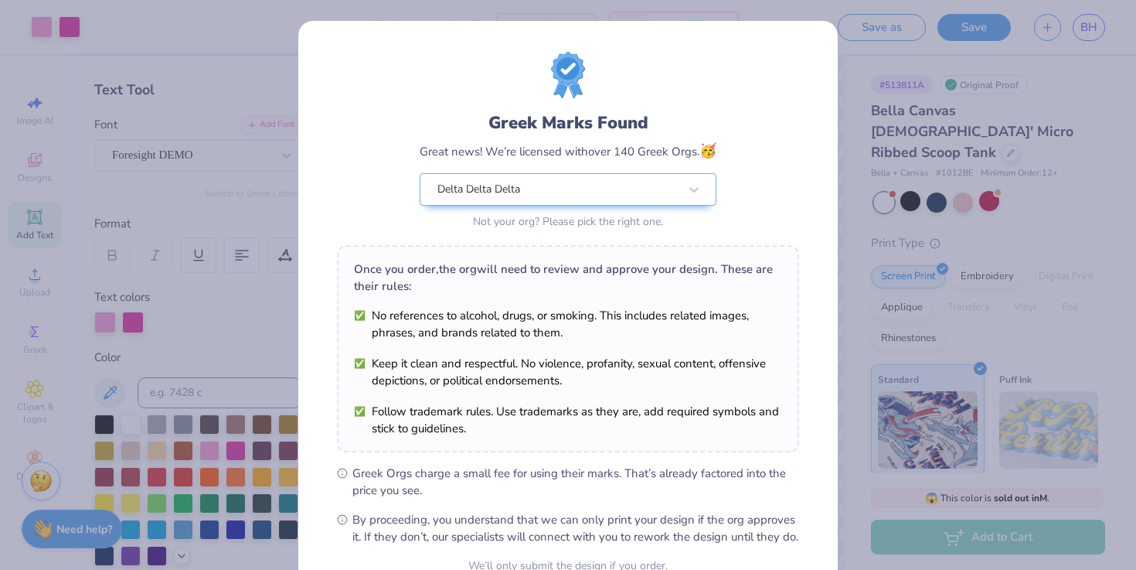
scroll to position [154, 0]
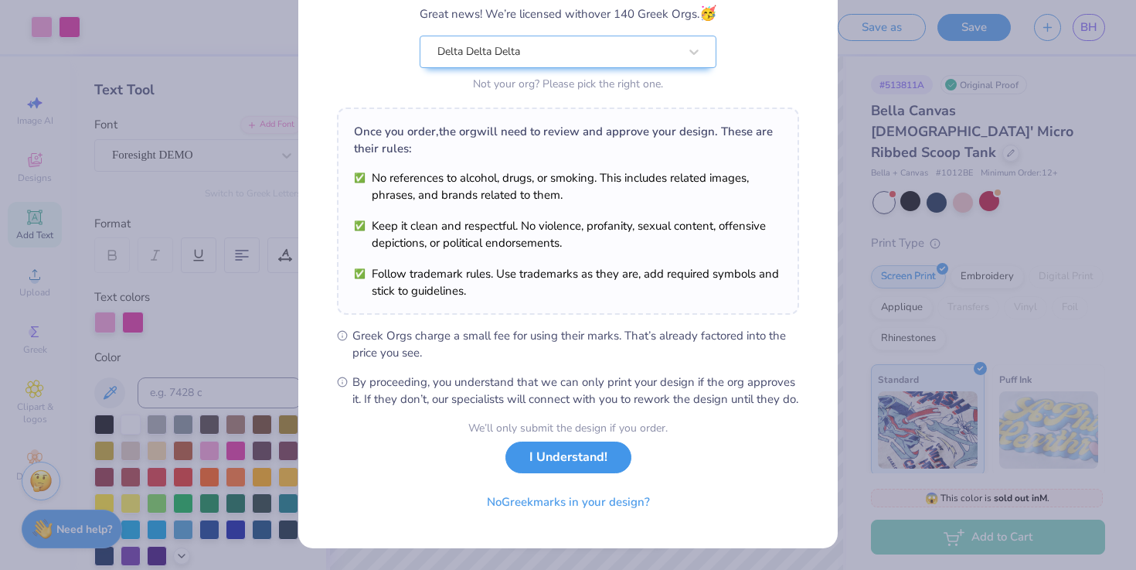
click at [570, 468] on button "I Understand!" at bounding box center [568, 457] width 126 height 32
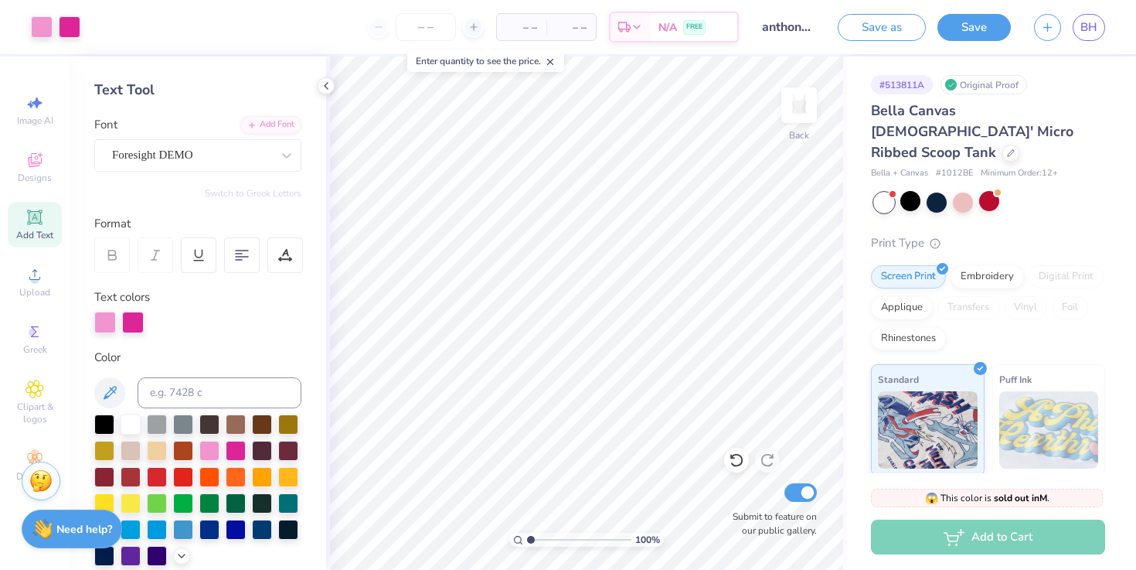
scroll to position [0, 0]
click at [1090, 29] on span "BH" at bounding box center [1088, 28] width 17 height 18
